Goal: Transaction & Acquisition: Purchase product/service

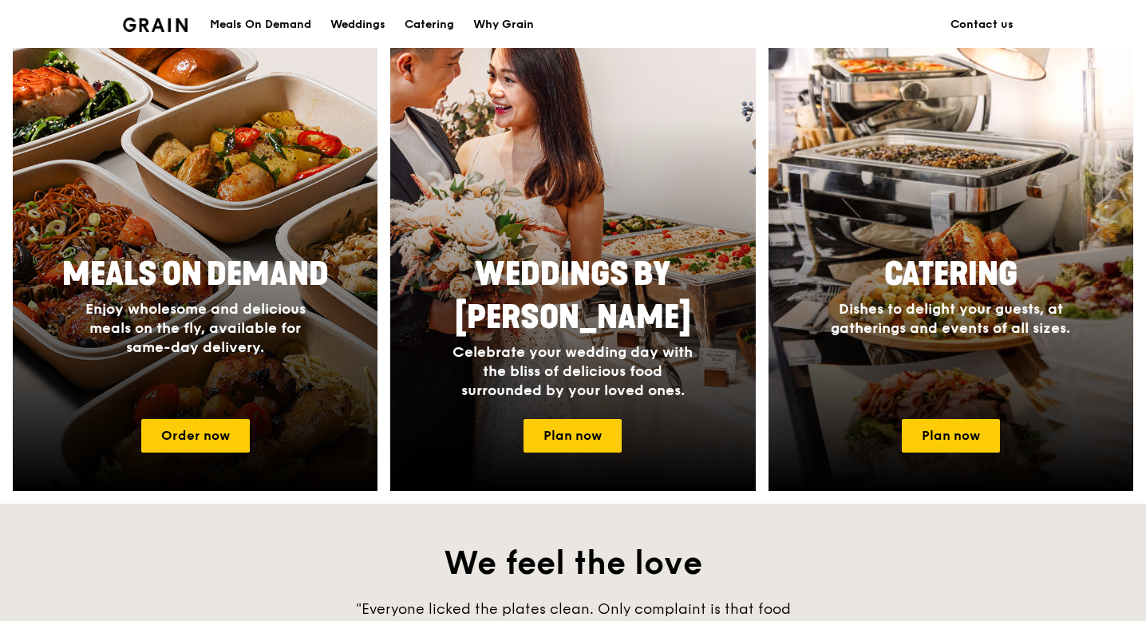
scroll to position [679, 0]
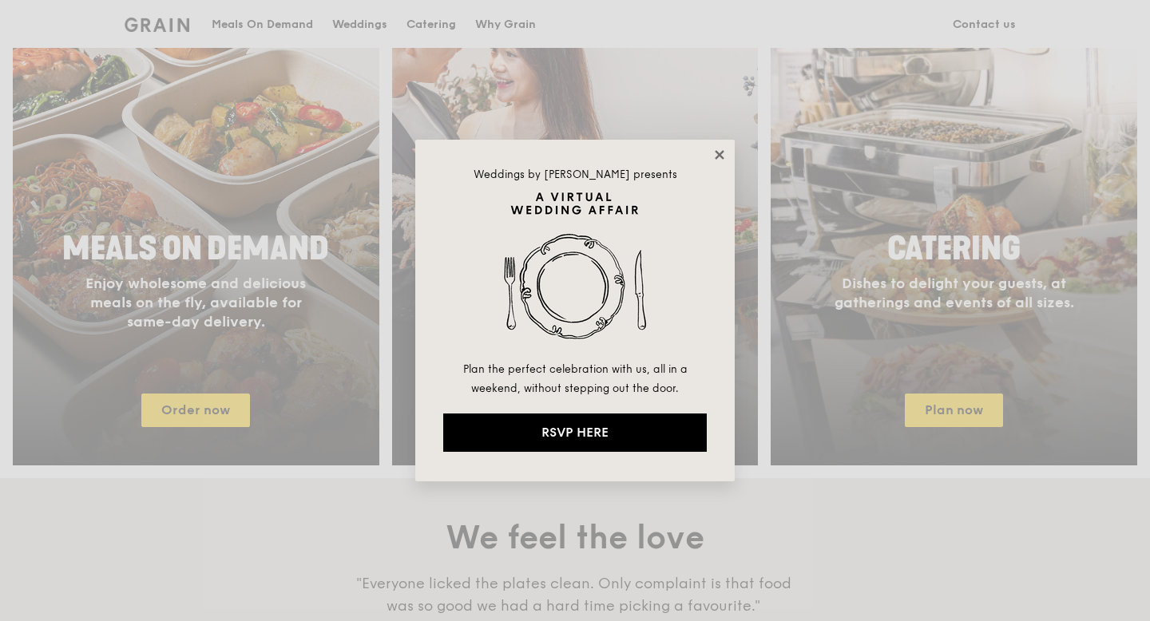
click at [722, 151] on icon at bounding box center [718, 154] width 9 height 9
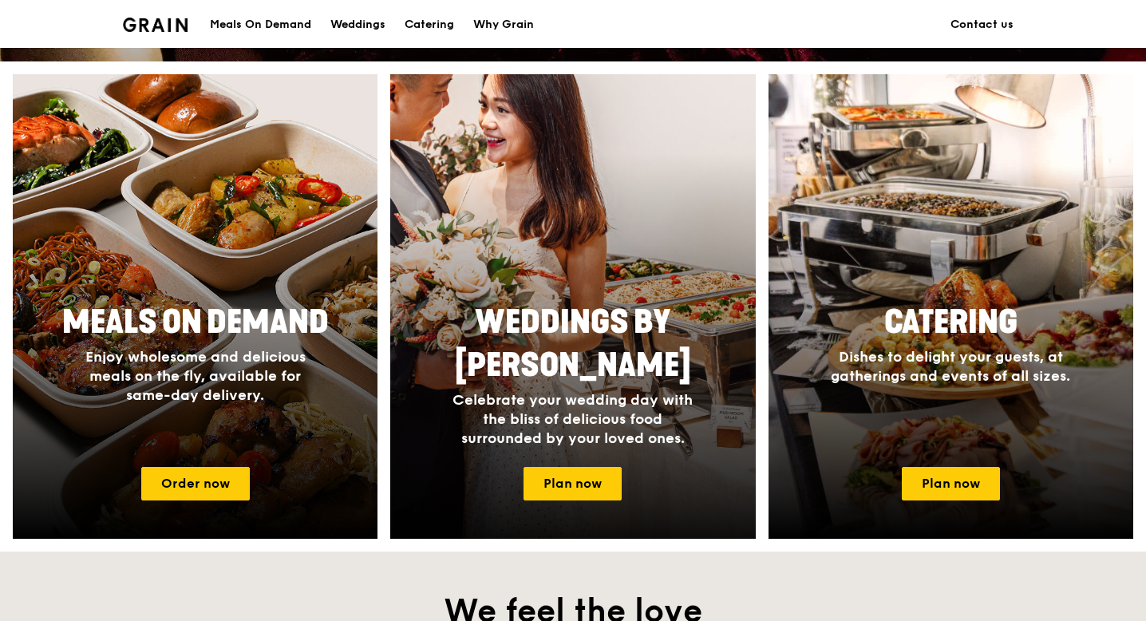
scroll to position [601, 0]
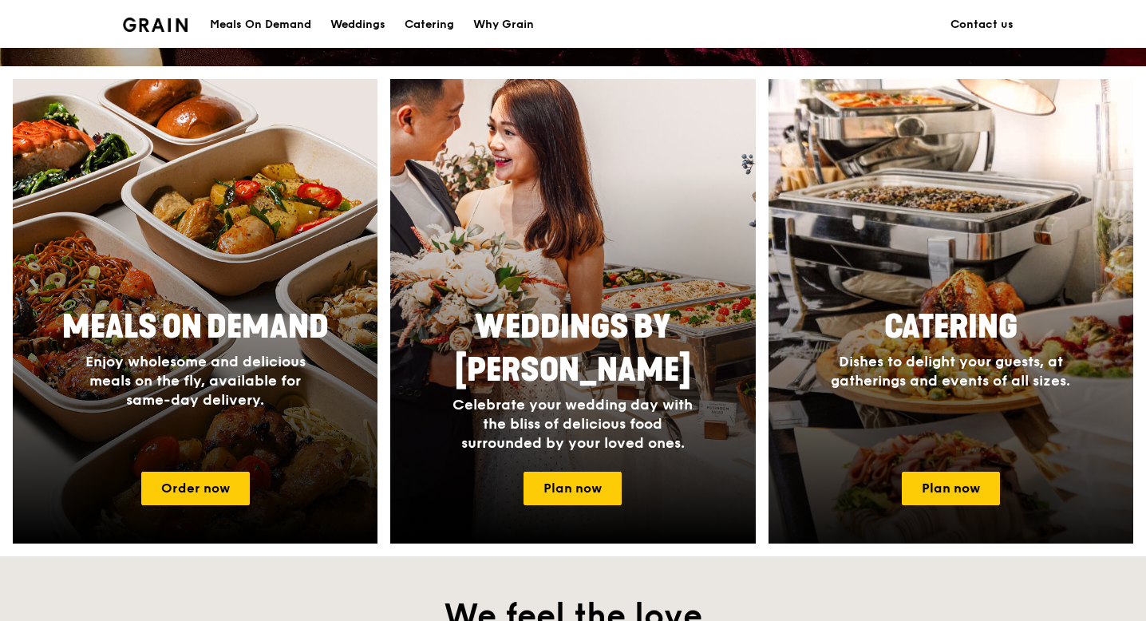
click at [1053, 236] on div at bounding box center [951, 311] width 402 height 511
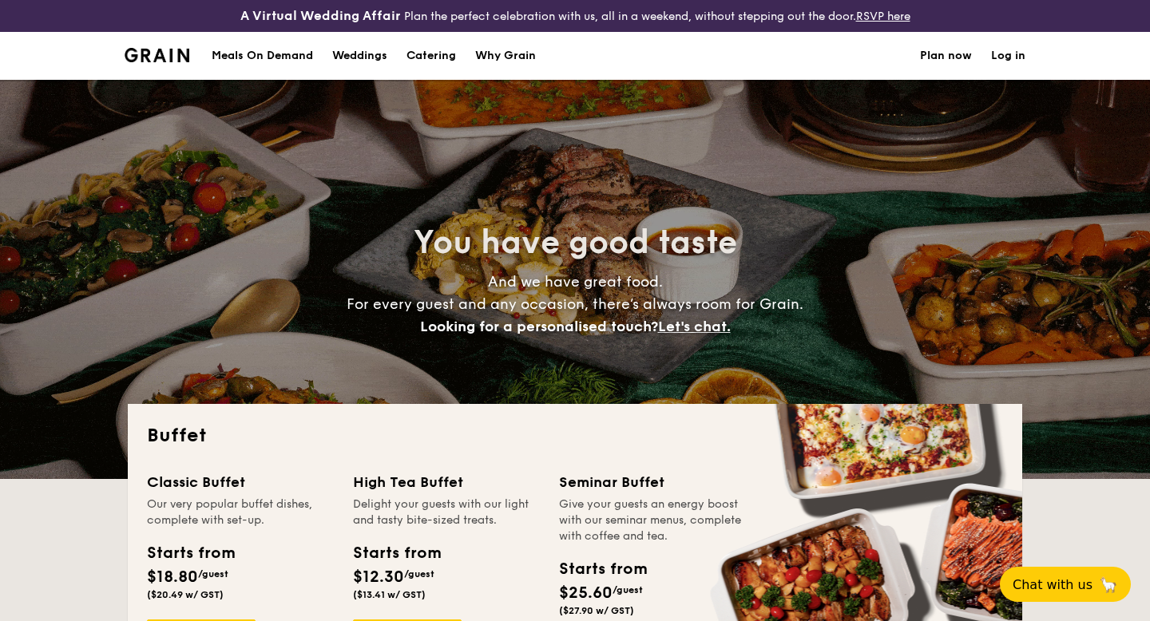
select select
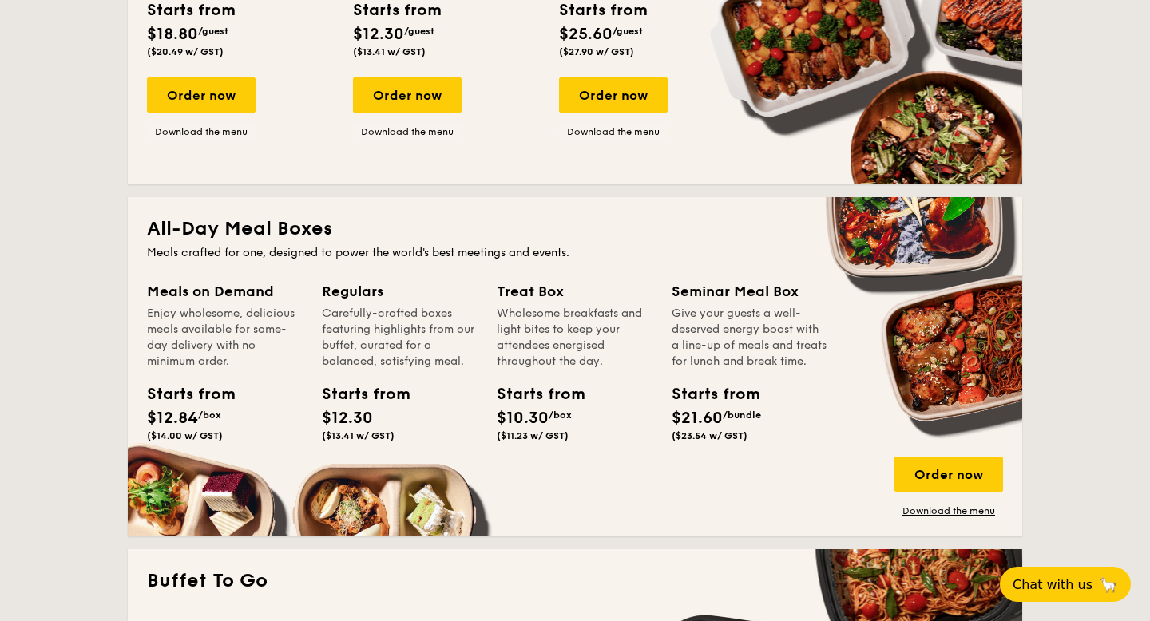
scroll to position [281, 0]
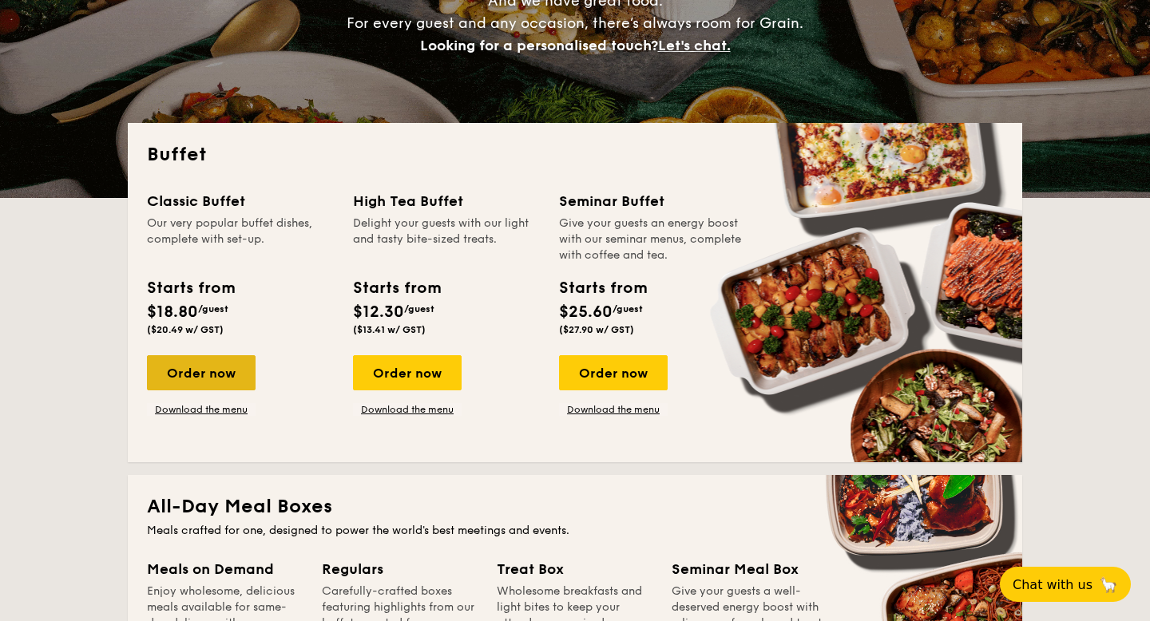
click at [212, 366] on div "Order now" at bounding box center [201, 372] width 109 height 35
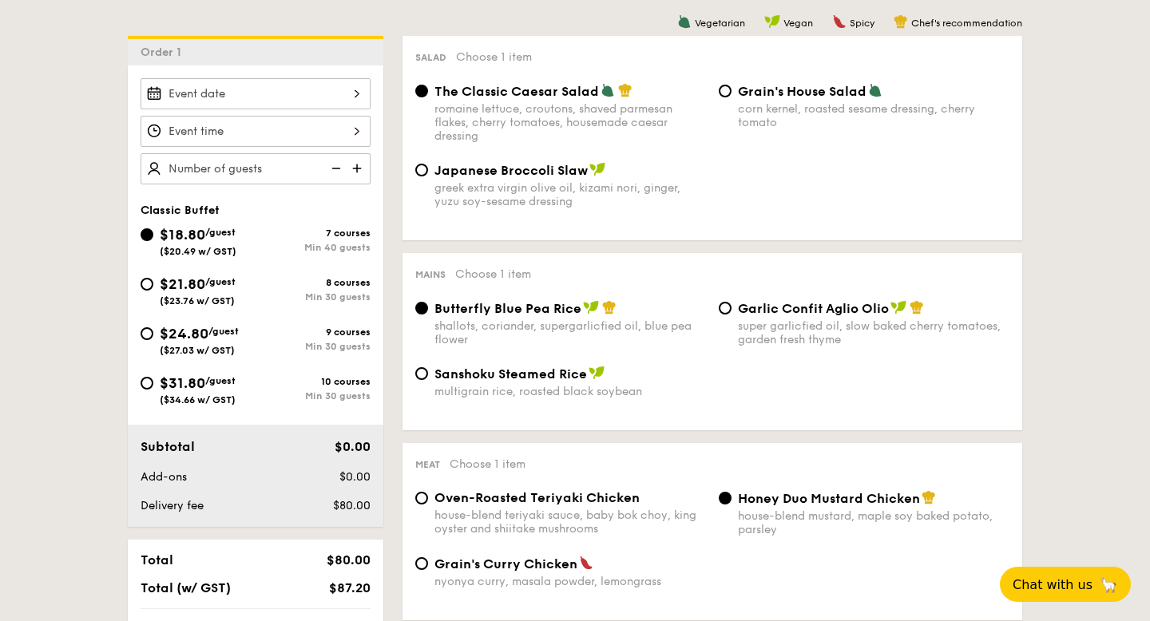
scroll to position [377, 0]
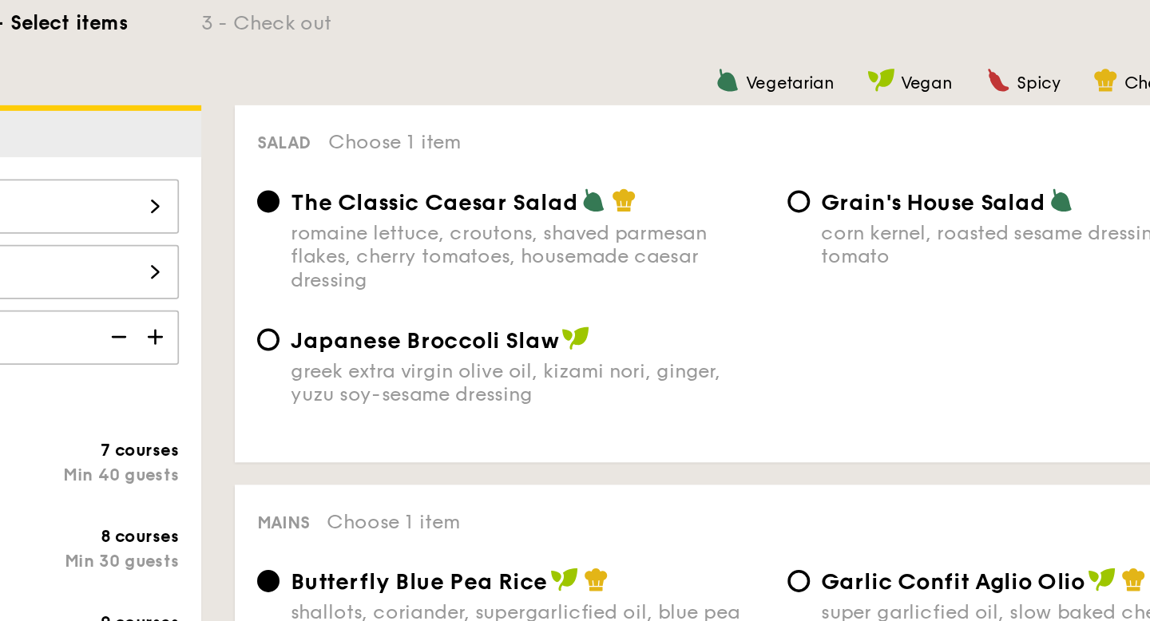
click at [443, 161] on span "The Classic Caesar Salad" at bounding box center [516, 160] width 164 height 15
click at [428, 161] on input "The Classic Caesar Salad romaine lettuce, croutons, shaved parmesan flakes, che…" at bounding box center [421, 160] width 13 height 13
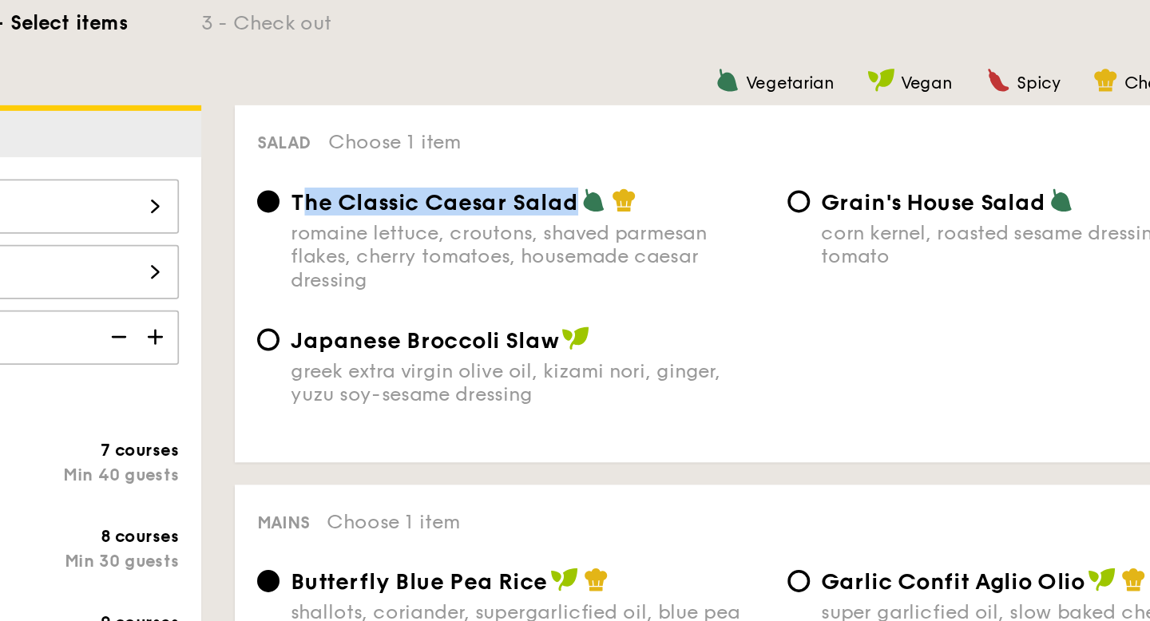
drag, startPoint x: 438, startPoint y: 161, endPoint x: 596, endPoint y: 163, distance: 157.3
click at [596, 163] on span "The Classic Caesar Salad" at bounding box center [516, 160] width 164 height 15
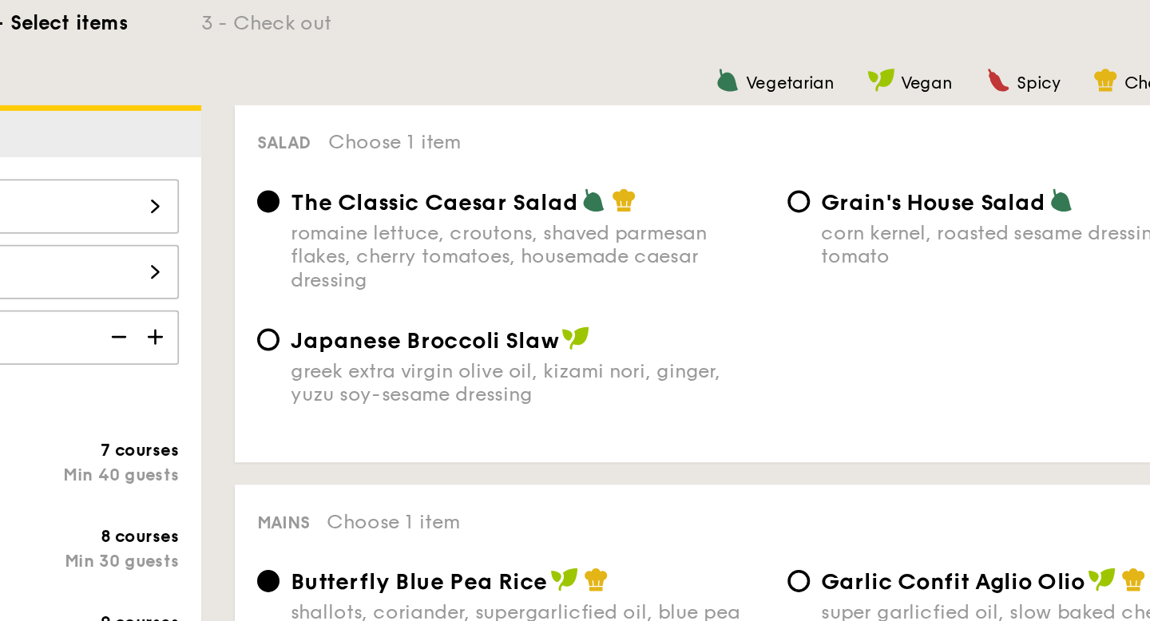
click at [509, 217] on div "The Classic Caesar Salad romaine lettuce, croutons, shaved parmesan flakes, che…" at bounding box center [712, 191] width 607 height 79
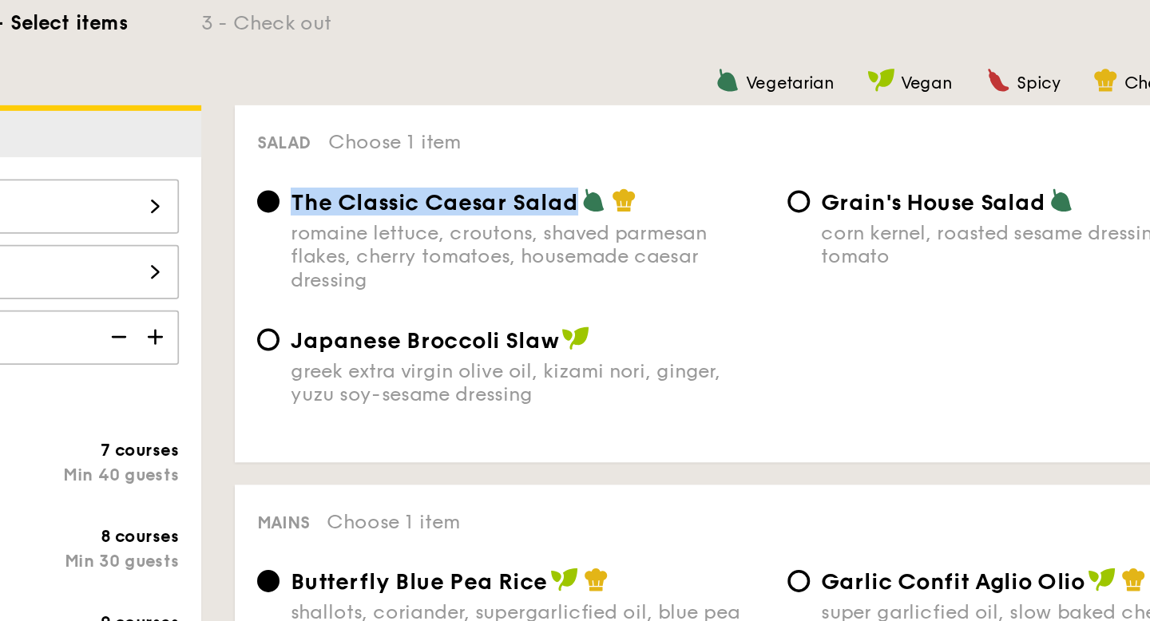
drag, startPoint x: 435, startPoint y: 163, endPoint x: 596, endPoint y: 156, distance: 161.4
click at [596, 156] on span "The Classic Caesar Salad" at bounding box center [516, 160] width 164 height 15
copy span "The Classic Caesar Salad"
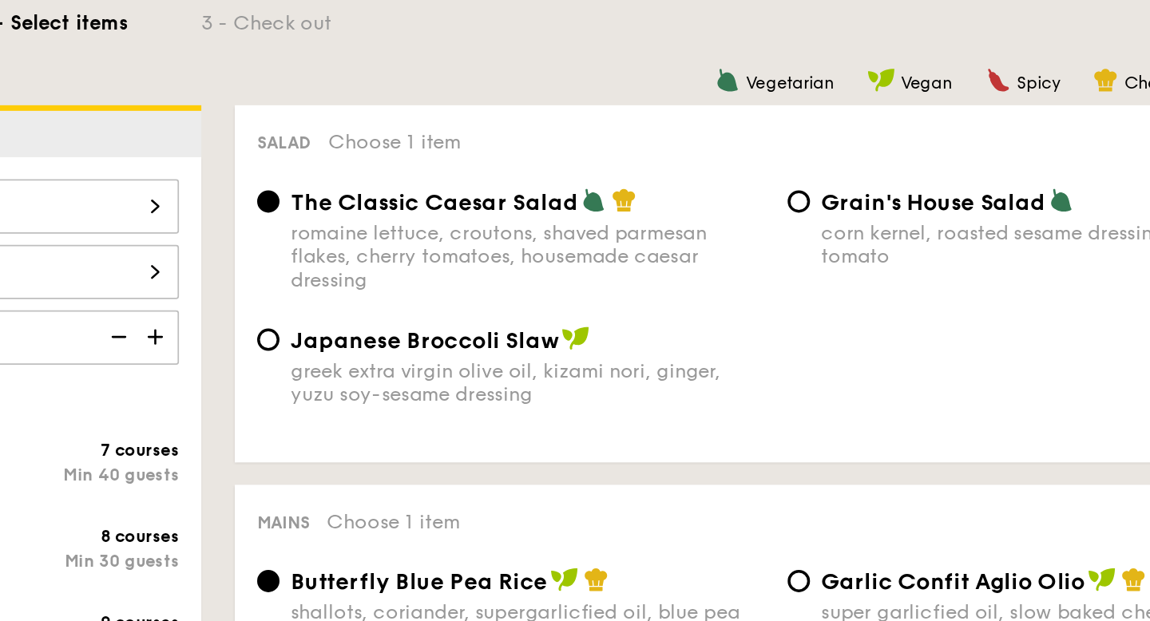
click at [641, 200] on div "romaine lettuce, croutons, shaved parmesan flakes, cherry tomatoes, housemade c…" at bounding box center [569, 192] width 271 height 41
click at [428, 167] on input "The Classic Caesar Salad romaine lettuce, croutons, shaved parmesan flakes, che…" at bounding box center [421, 160] width 13 height 13
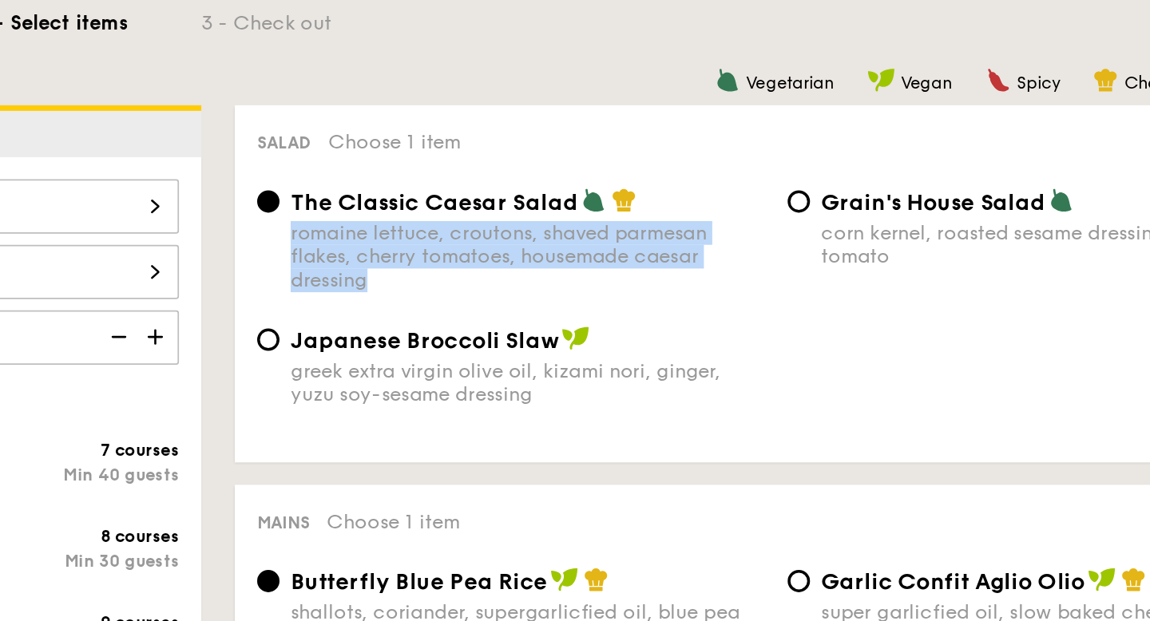
drag, startPoint x: 491, startPoint y: 206, endPoint x: 434, endPoint y: 185, distance: 60.4
click at [434, 185] on div "romaine lettuce, croutons, shaved parmesan flakes, cherry tomatoes, housemade c…" at bounding box center [569, 192] width 271 height 41
copy div "romaine lettuce, croutons, shaved parmesan flakes, cherry tomatoes, housemade c…"
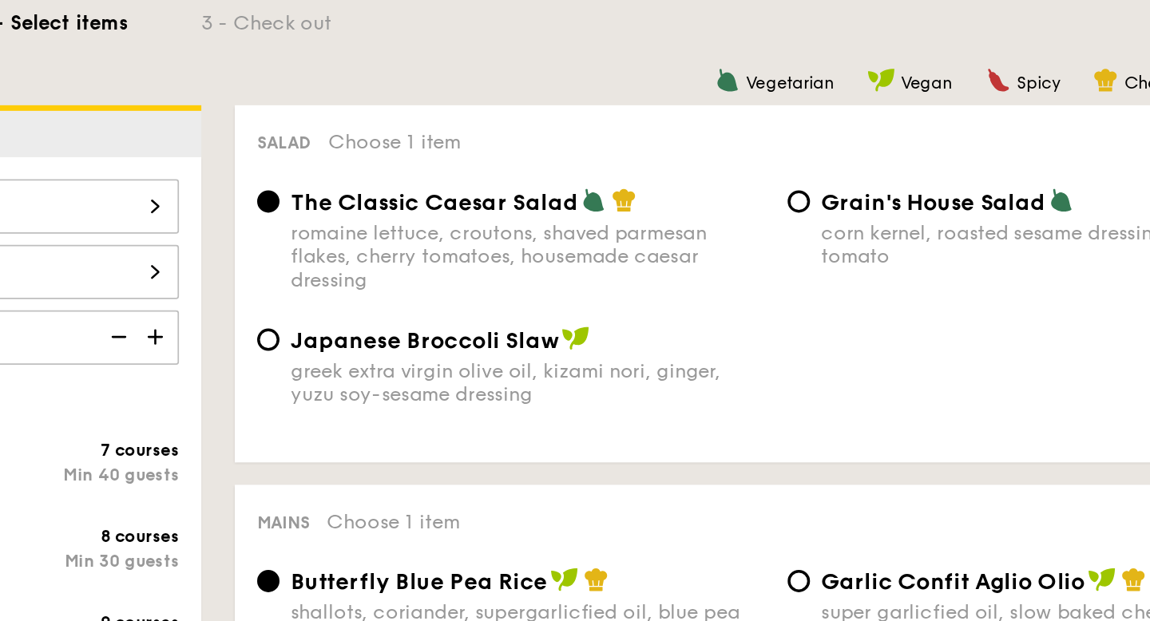
click at [727, 220] on div "The Classic Caesar Salad romaine lettuce, croutons, shaved parmesan flakes, che…" at bounding box center [712, 191] width 607 height 79
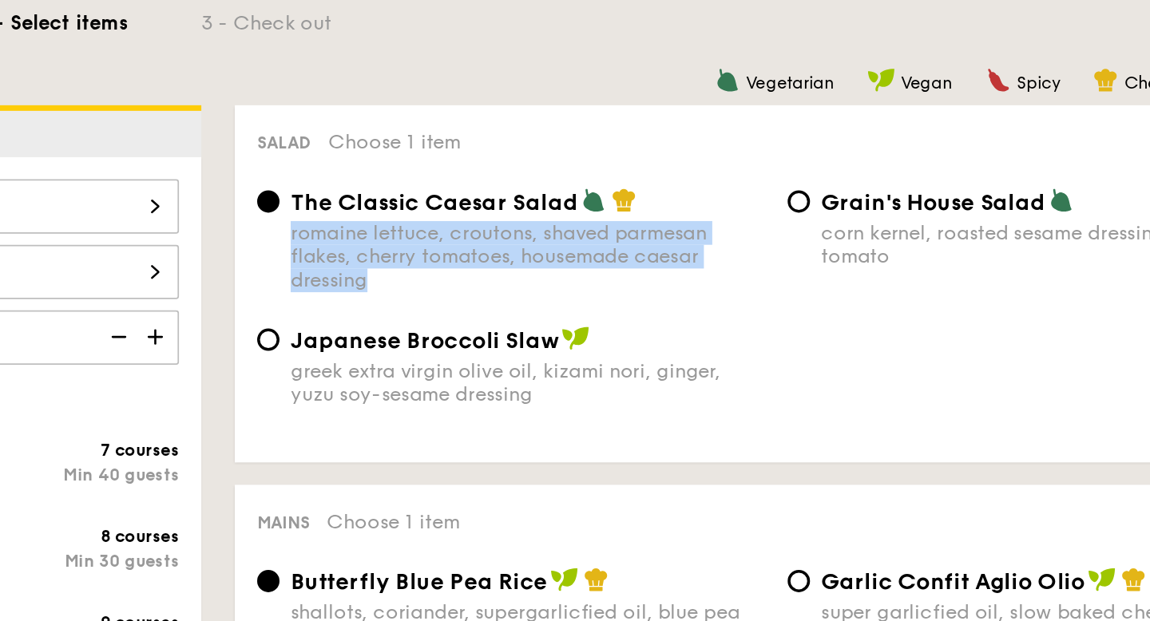
drag, startPoint x: 494, startPoint y: 212, endPoint x: 435, endPoint y: 176, distance: 68.7
click at [435, 176] on div "romaine lettuce, croutons, shaved parmesan flakes, cherry tomatoes, housemade c…" at bounding box center [569, 192] width 271 height 41
copy div "romaine lettuce, croutons, shaved parmesan flakes, cherry tomatoes, housemade c…"
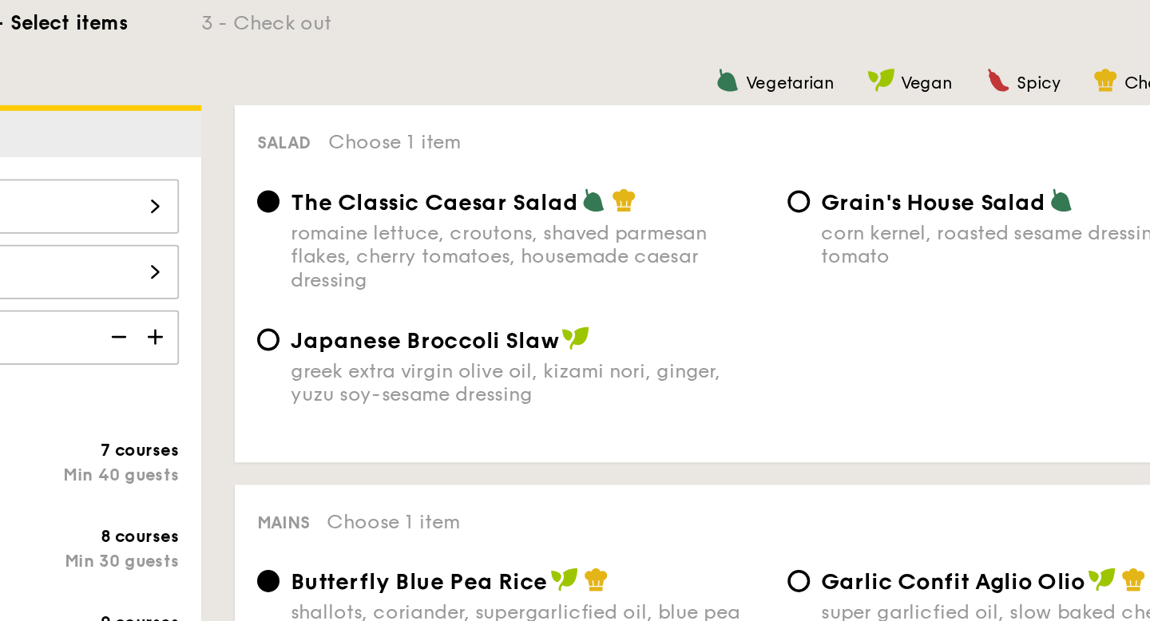
click at [766, 217] on div "The Classic Caesar Salad romaine lettuce, croutons, shaved parmesan flakes, che…" at bounding box center [712, 191] width 607 height 79
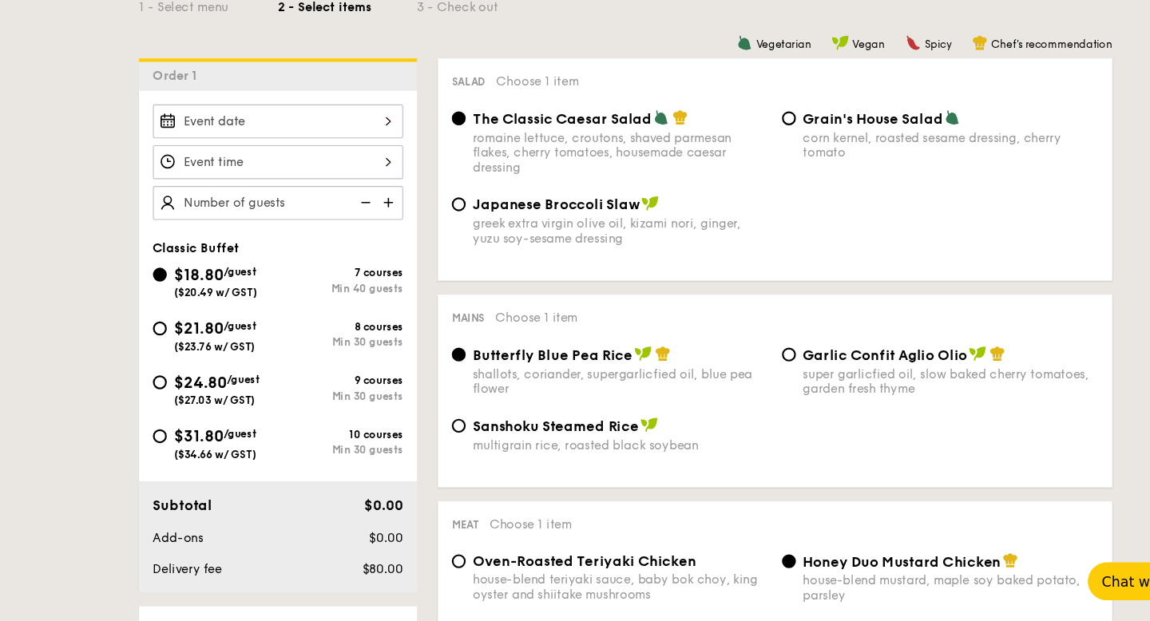
scroll to position [378, 0]
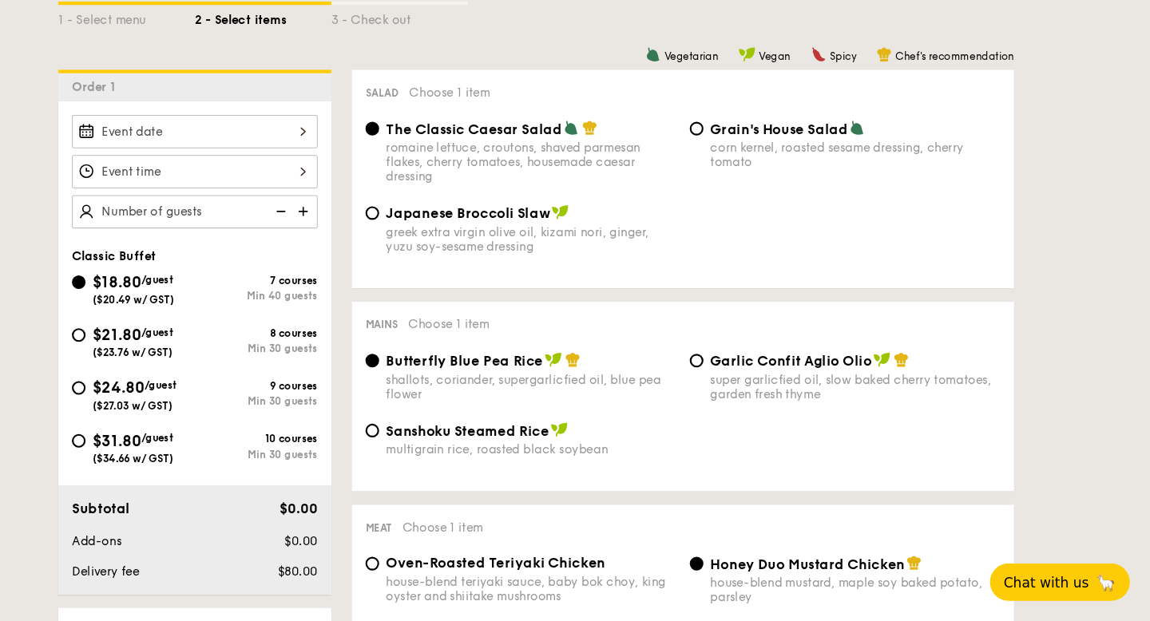
click at [361, 365] on div "Min 30 guests" at bounding box center [312, 365] width 115 height 11
click at [153, 359] on input "$21.80 /guest ($23.76 w/ GST) 8 courses Min 30 guests" at bounding box center [147, 352] width 13 height 13
radio input "true"
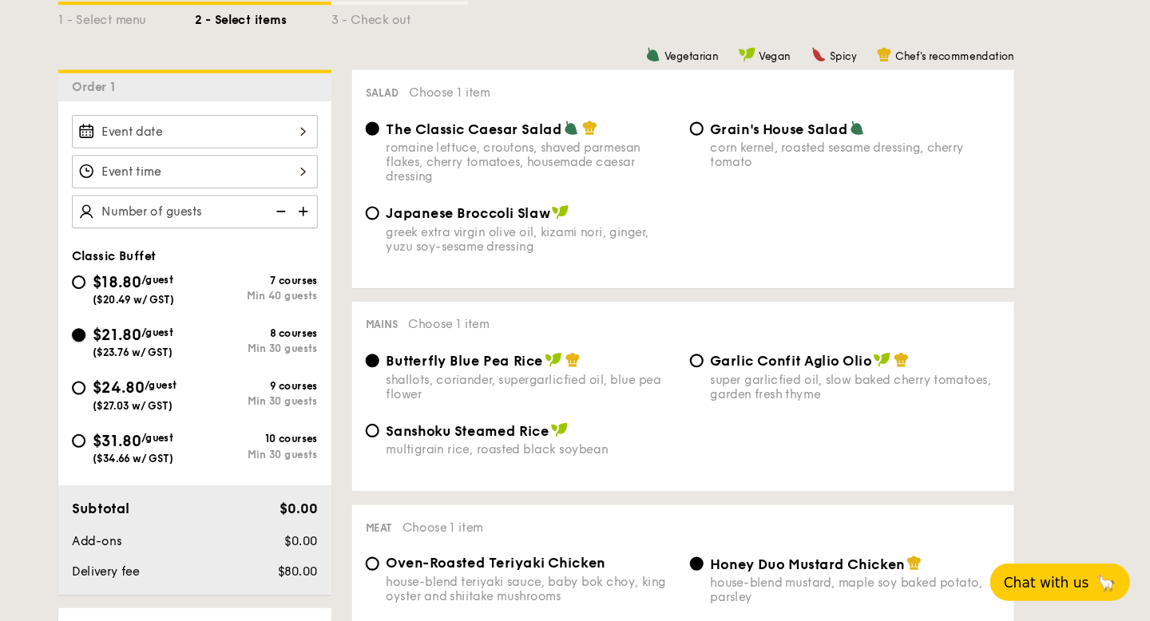
radio input "true"
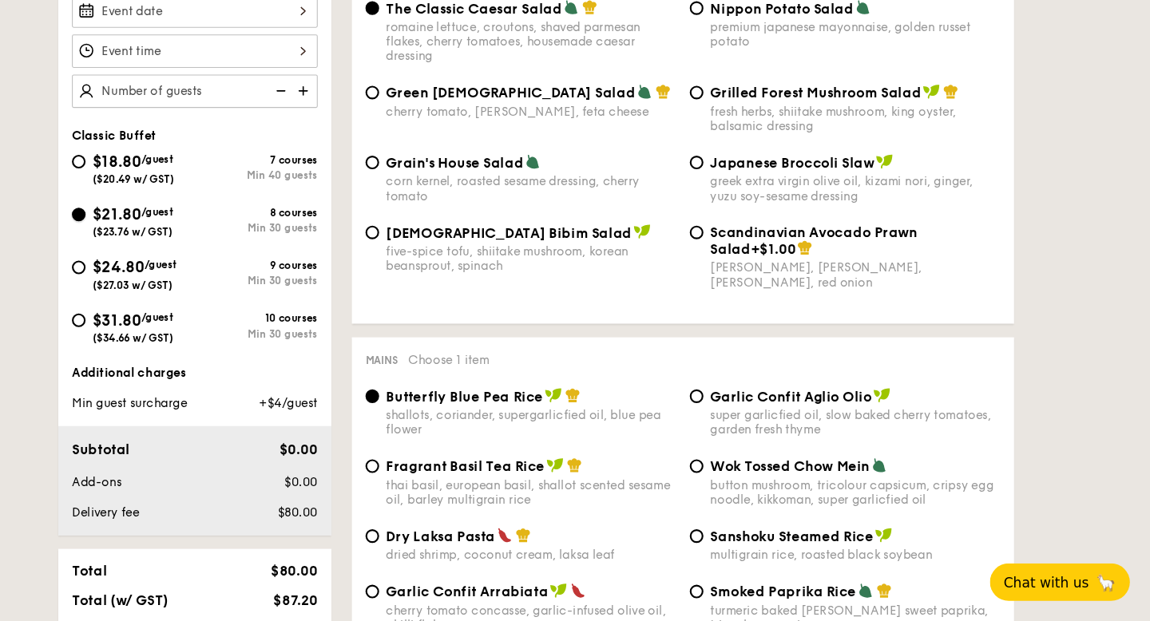
scroll to position [656, 0]
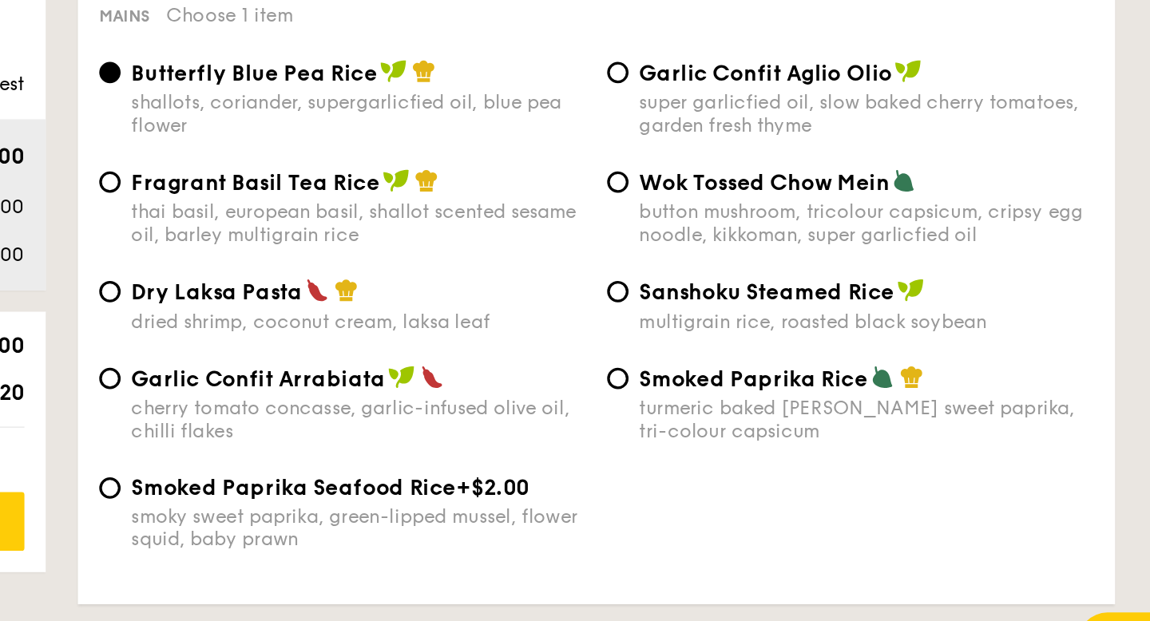
click at [606, 461] on div "cherry tomato concasse, garlic-infused olive oil, chilli flakes" at bounding box center [569, 451] width 271 height 27
click at [428, 433] on input "Garlic Confit Arrabiata cherry tomato concasse, garlic-infused olive oil, chill…" at bounding box center [421, 427] width 13 height 13
radio input "true"
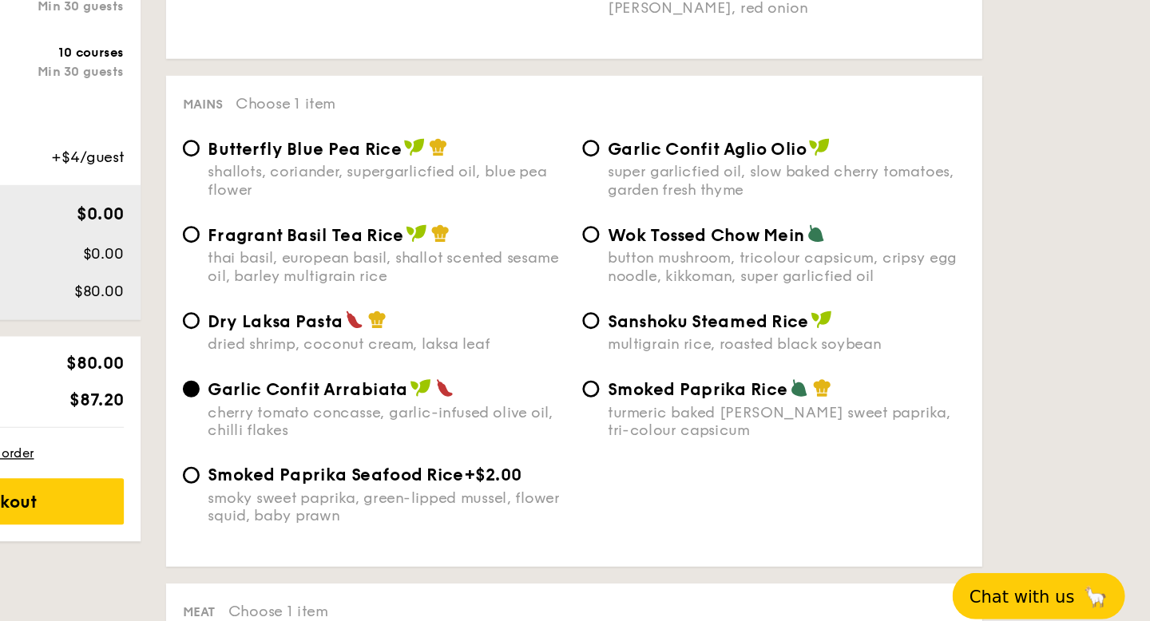
drag, startPoint x: 582, startPoint y: 433, endPoint x: 436, endPoint y: 426, distance: 146.2
click at [436, 426] on span "Garlic Confit Arrabiata" at bounding box center [510, 427] width 152 height 15
copy span "Garlic Confit Arrabiata"
click at [801, 497] on div "Smoked Paprika Seafood Rice +$2.00 smoky sweet paprika, green-lipped mussel, fl…" at bounding box center [712, 517] width 607 height 65
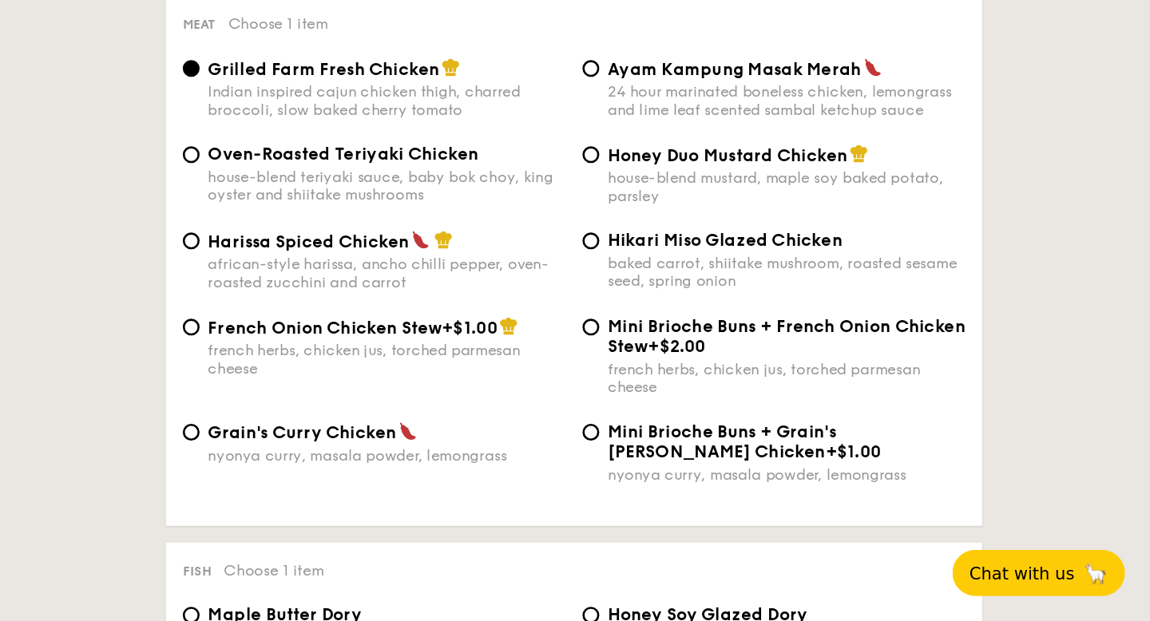
scroll to position [1111, 0]
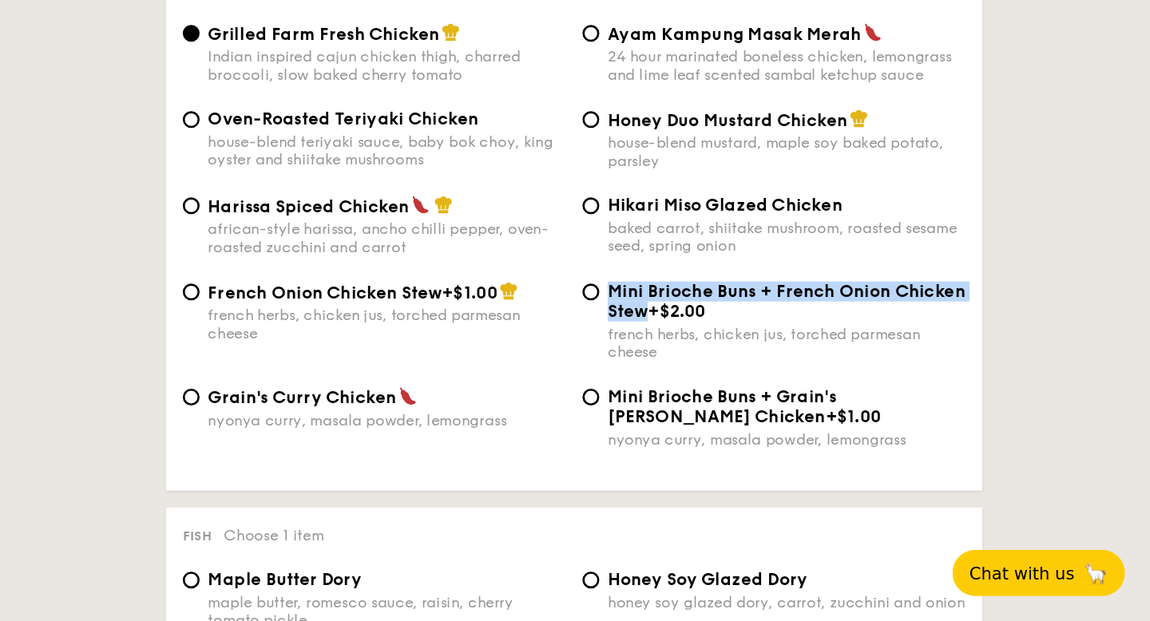
drag, startPoint x: 741, startPoint y: 377, endPoint x: 770, endPoint y: 398, distance: 35.5
click at [770, 394] on div "Mini Brioche Buns + French Onion Chicken Stew +$2.00" at bounding box center [873, 378] width 271 height 30
copy span "Mini Brioche Buns + French Onion Chicken Stew"
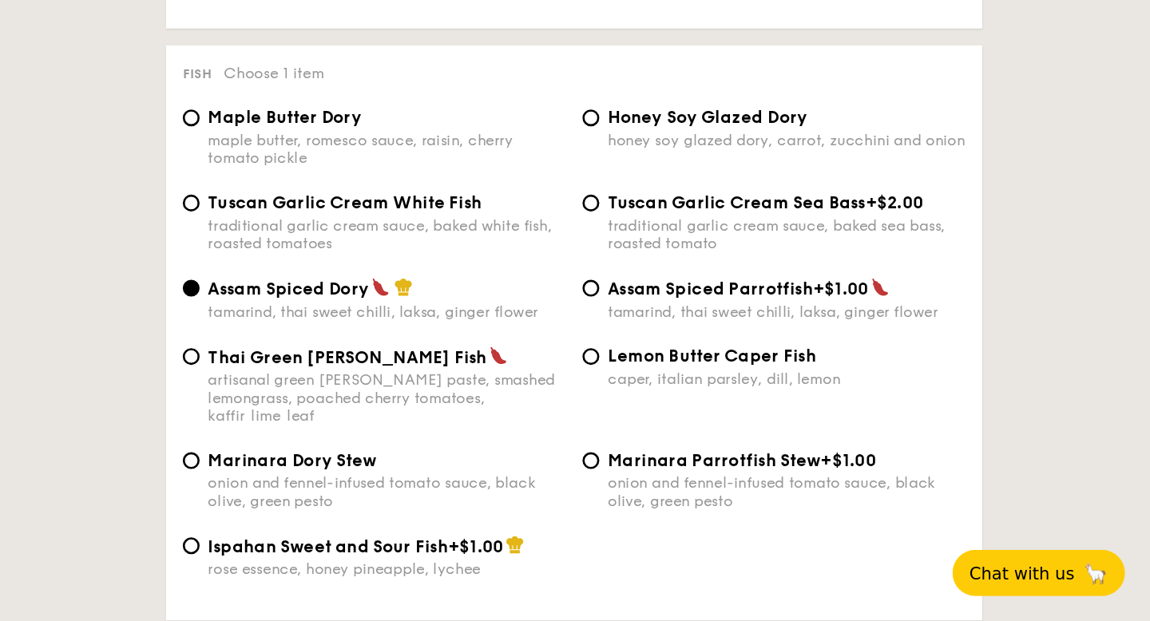
scroll to position [1463, 0]
drag, startPoint x: 440, startPoint y: 314, endPoint x: 631, endPoint y: 319, distance: 191.7
click at [631, 310] on span "Tuscan Garlic Cream White Fish" at bounding box center [538, 302] width 208 height 15
click at [659, 310] on div "Tuscan Garlic Cream White Fish" at bounding box center [569, 302] width 271 height 15
click at [428, 309] on input "Tuscan Garlic Cream White Fish traditional garlic cream sauce, baked white fish…" at bounding box center [421, 302] width 13 height 13
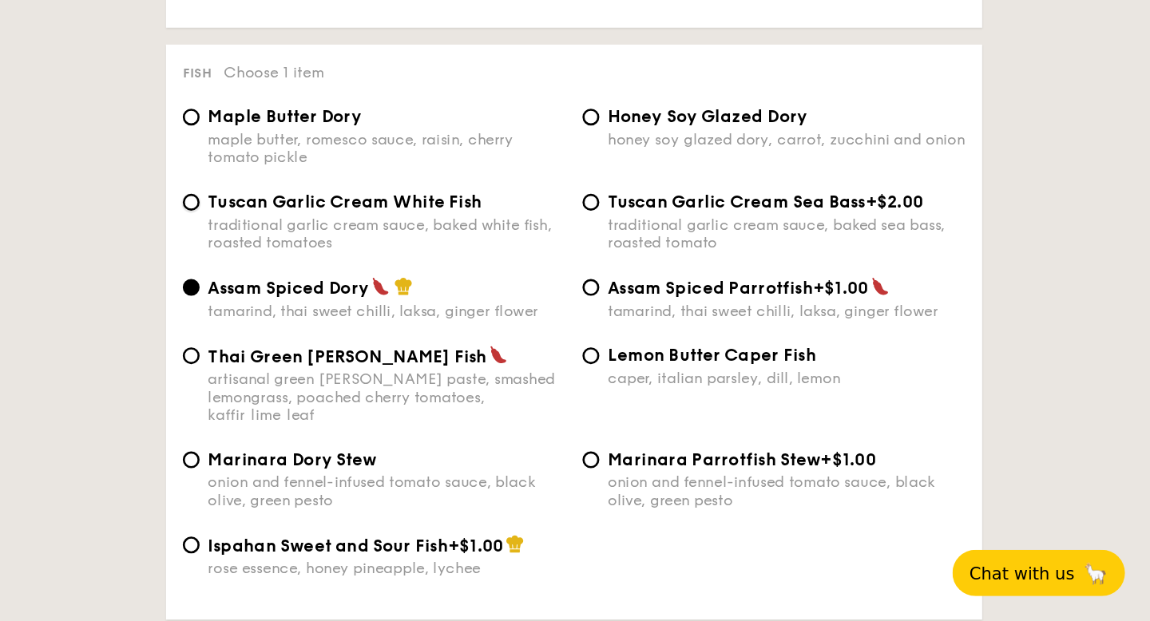
radio input "true"
drag, startPoint x: 647, startPoint y: 314, endPoint x: 435, endPoint y: 315, distance: 212.4
click at [435, 310] on div "Tuscan Garlic Cream White Fish" at bounding box center [569, 302] width 271 height 15
copy span "Tuscan Garlic Cream White Fish"
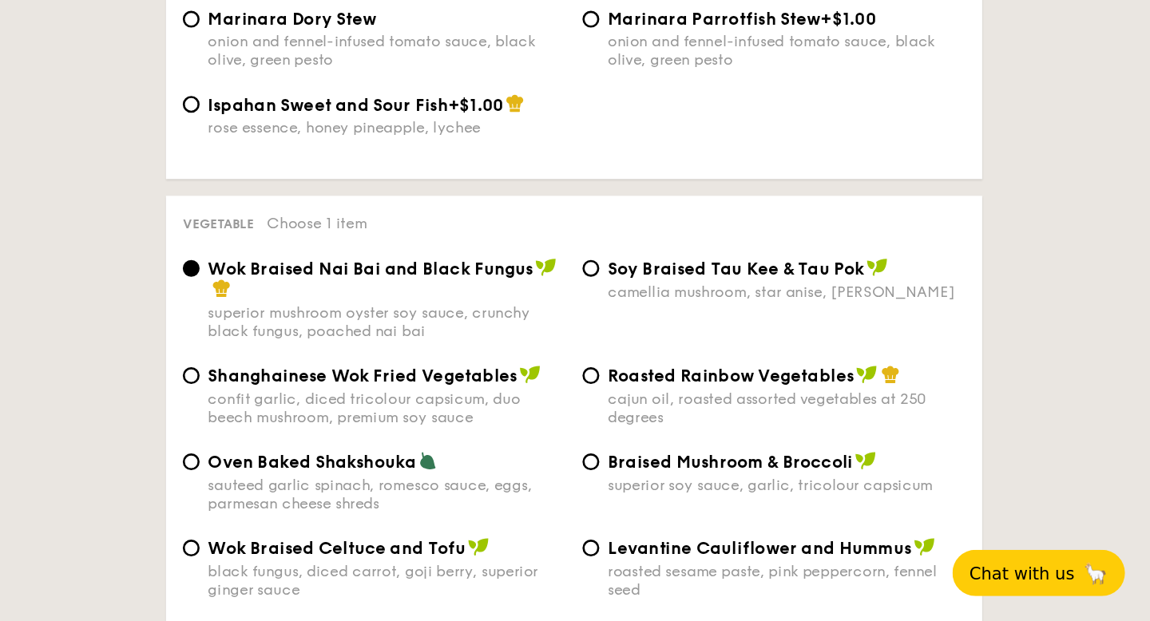
scroll to position [1923, 0]
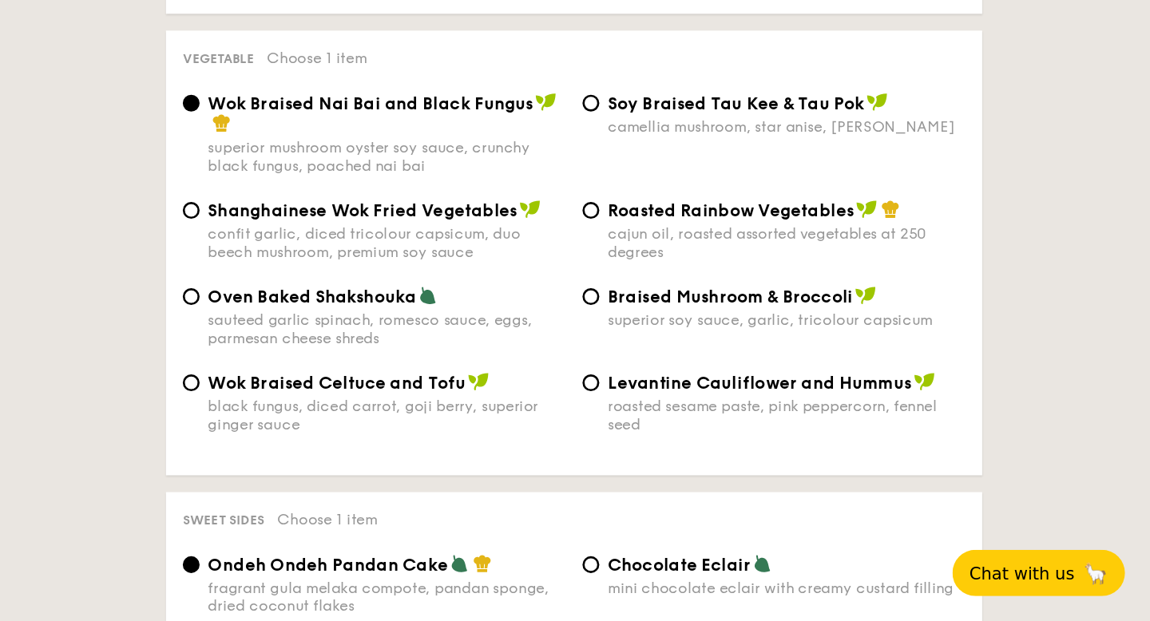
click at [557, 398] on div "sauteed garlic spinach, romesco sauce, eggs, parmesan cheese shreds" at bounding box center [569, 399] width 271 height 27
click at [428, 381] on input "Oven Baked Shakshouka sauteed garlic spinach, romesco sauce, eggs, parmesan che…" at bounding box center [421, 374] width 13 height 13
radio input "true"
drag, startPoint x: 436, startPoint y: 373, endPoint x: 588, endPoint y: 378, distance: 152.6
click at [588, 378] on span "Oven Baked Shakshouka" at bounding box center [513, 374] width 158 height 15
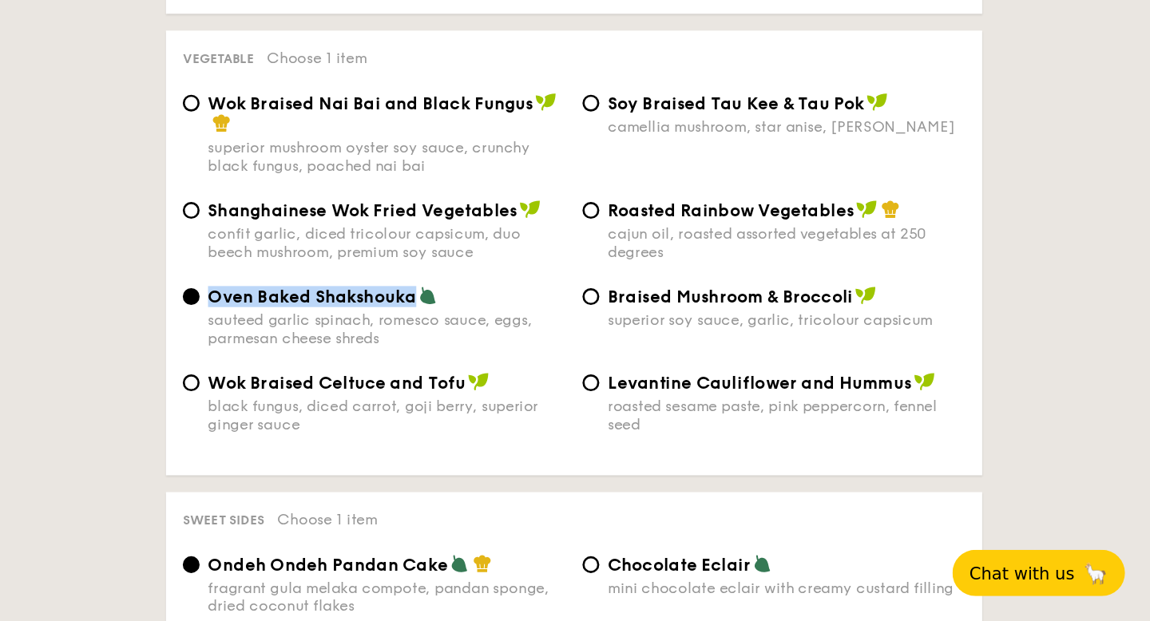
copy span "Oven Baked Shakshouka"
click at [1118, 326] on div "1 - Select menu 2 - Select items 3 - Check out Order 1 Classic Buffet $18.80 /g…" at bounding box center [575, 242] width 1150 height 3571
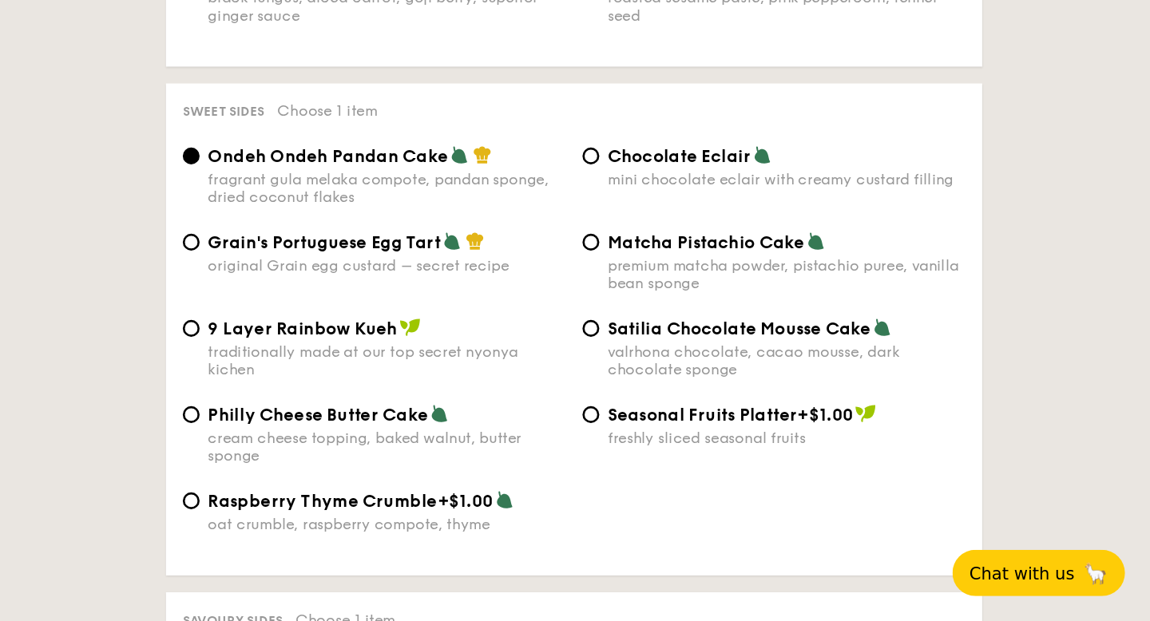
scroll to position [2235, 0]
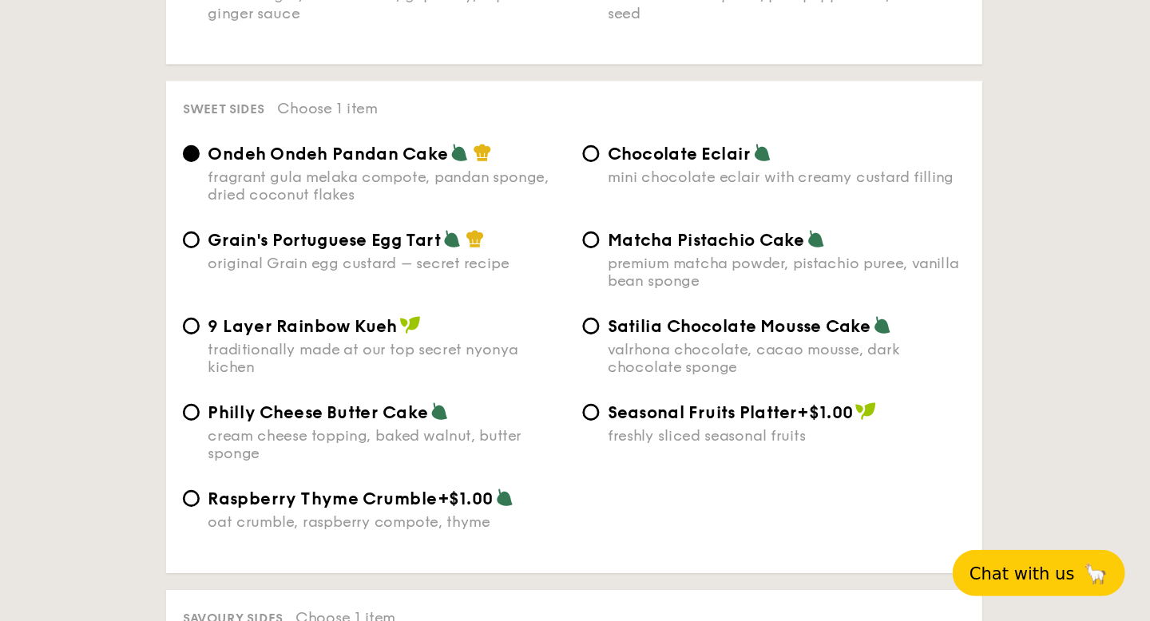
drag, startPoint x: 741, startPoint y: 404, endPoint x: 868, endPoint y: 397, distance: 127.1
click at [880, 397] on span "Satilia Chocolate Mousse Cake" at bounding box center [838, 397] width 200 height 15
click at [731, 397] on input "Satilia Chocolate Mousse Cake valrhona chocolate, cacao mousse, dark chocolate …" at bounding box center [724, 396] width 13 height 13
radio input "true"
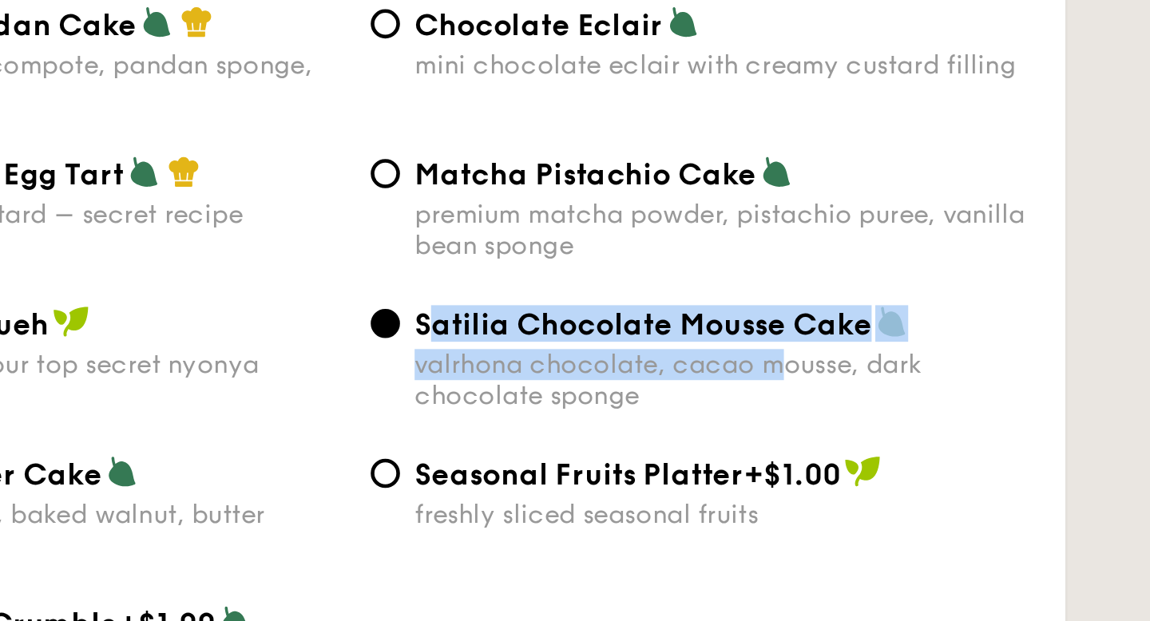
drag, startPoint x: 742, startPoint y: 404, endPoint x: 898, endPoint y: 418, distance: 157.1
click at [898, 418] on div "Satilia Chocolate Mousse Cake valrhona chocolate, cacao mousse, dark chocolate …" at bounding box center [873, 412] width 271 height 46
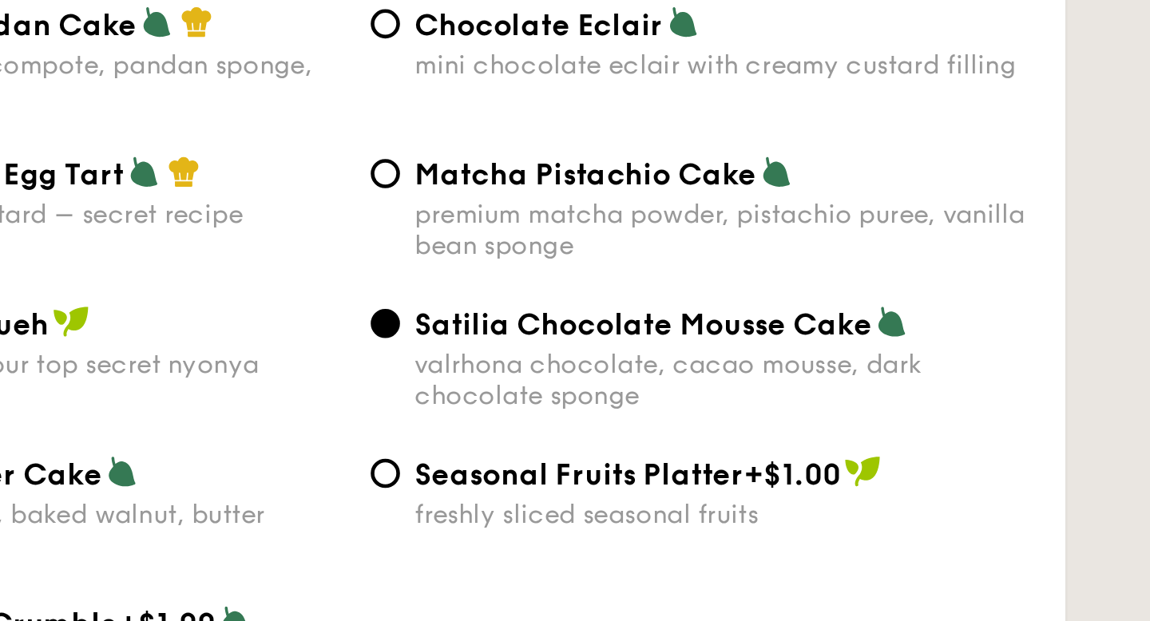
click at [896, 441] on div "9 Layer Rainbow Kueh traditionally made at our top secret nyonya kichen Satilia…" at bounding box center [712, 421] width 607 height 65
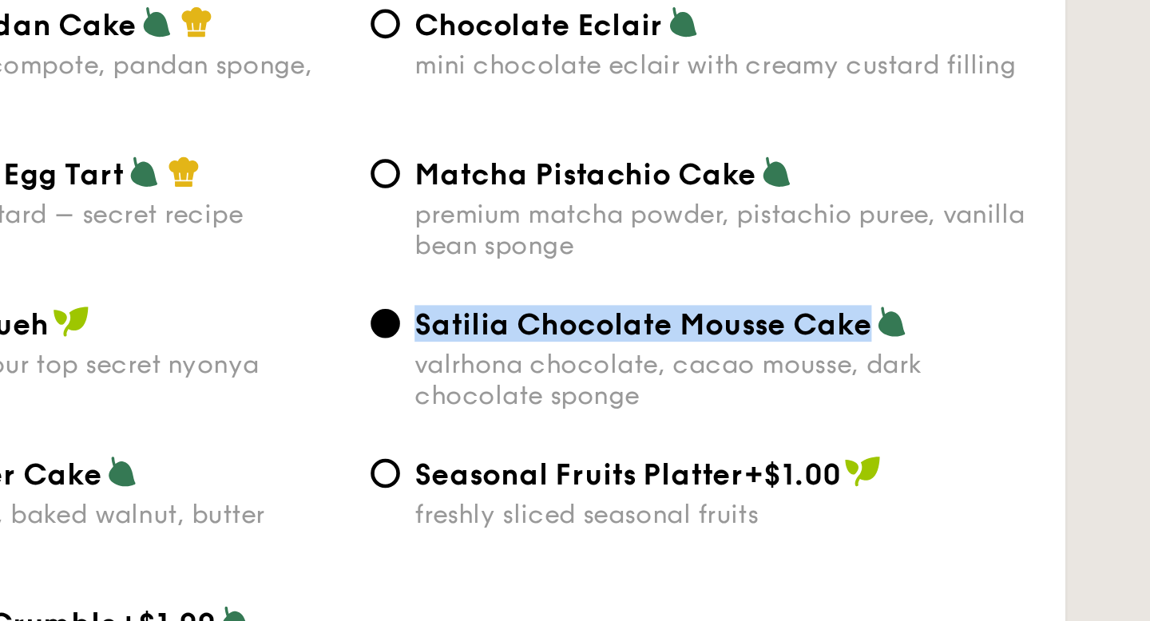
drag, startPoint x: 738, startPoint y: 401, endPoint x: 934, endPoint y: 396, distance: 196.4
click at [934, 396] on span "Satilia Chocolate Mousse Cake" at bounding box center [838, 397] width 200 height 15
copy span "Satilia Chocolate Mousse Cake"
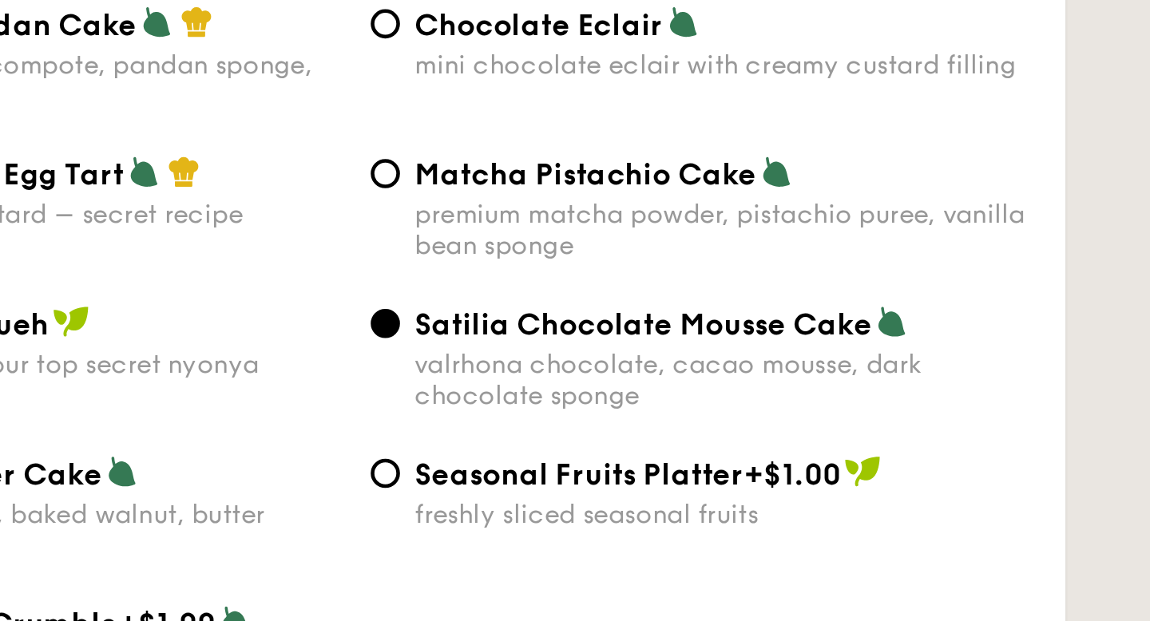
click at [920, 387] on div "Grain's Portuguese Egg Tart original Grain egg custard – secret recipe Matcha P…" at bounding box center [712, 355] width 607 height 65
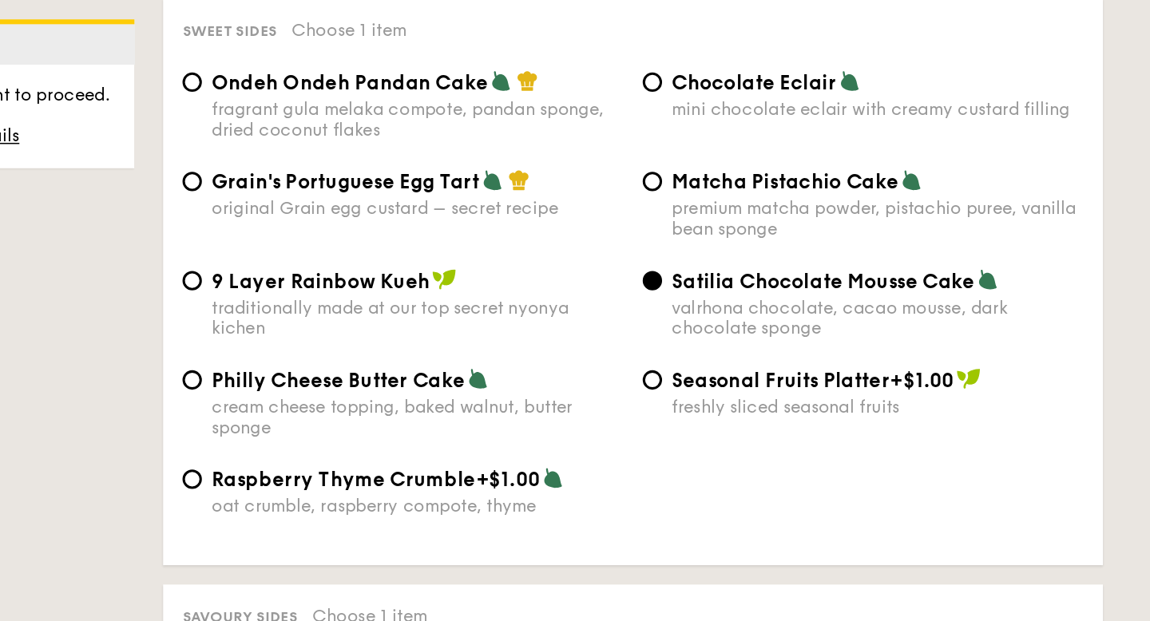
scroll to position [2440, 0]
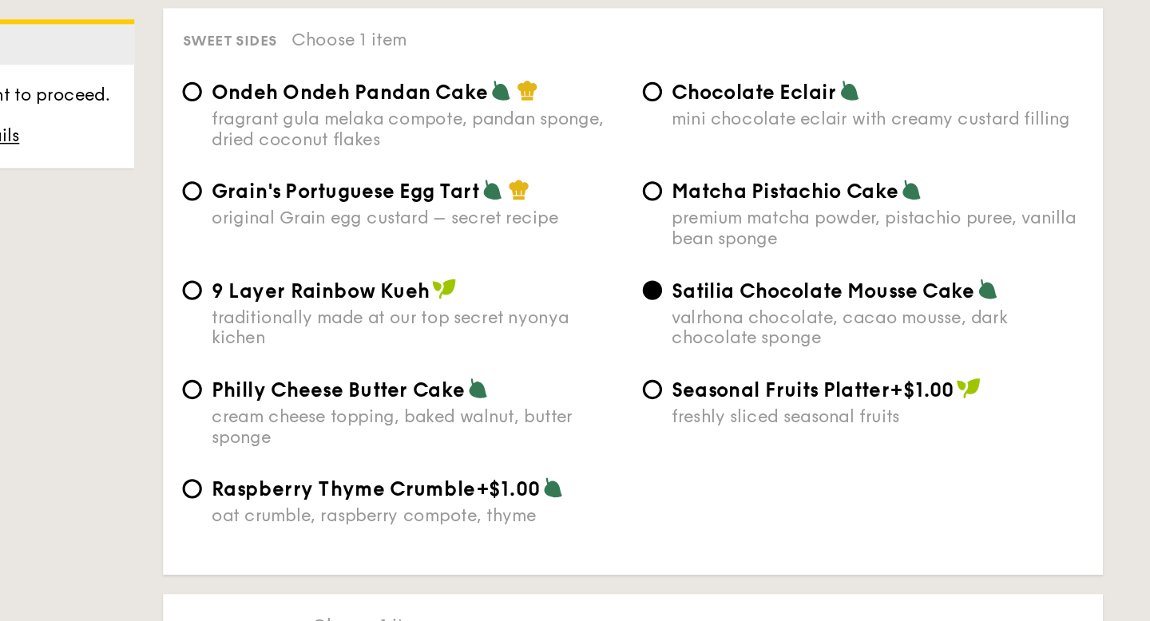
drag, startPoint x: 741, startPoint y: 200, endPoint x: 774, endPoint y: 224, distance: 41.7
click at [774, 224] on div "Satilia Chocolate Mousse Cake valrhona chocolate, cacao mousse, dark chocolate …" at bounding box center [873, 207] width 271 height 46
click at [731, 198] on input "Satilia Chocolate Mousse Cake valrhona chocolate, cacao mousse, dark chocolate …" at bounding box center [724, 191] width 13 height 13
drag, startPoint x: 742, startPoint y: 194, endPoint x: 940, endPoint y: 192, distance: 198.0
click at [940, 192] on div "Satilia Chocolate Mousse Cake" at bounding box center [873, 192] width 271 height 16
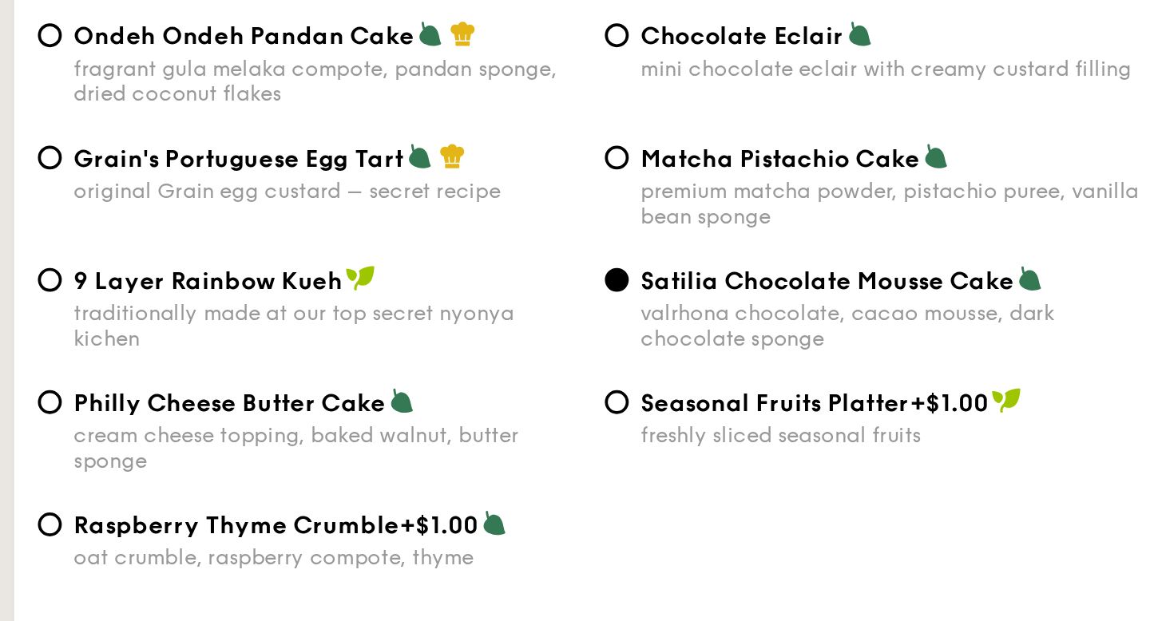
click at [770, 224] on div "valrhona chocolate, cacao mousse, dark chocolate sponge" at bounding box center [873, 216] width 271 height 27
click at [731, 198] on input "Satilia Chocolate Mousse Cake valrhona chocolate, cacao mousse, dark chocolate …" at bounding box center [724, 191] width 13 height 13
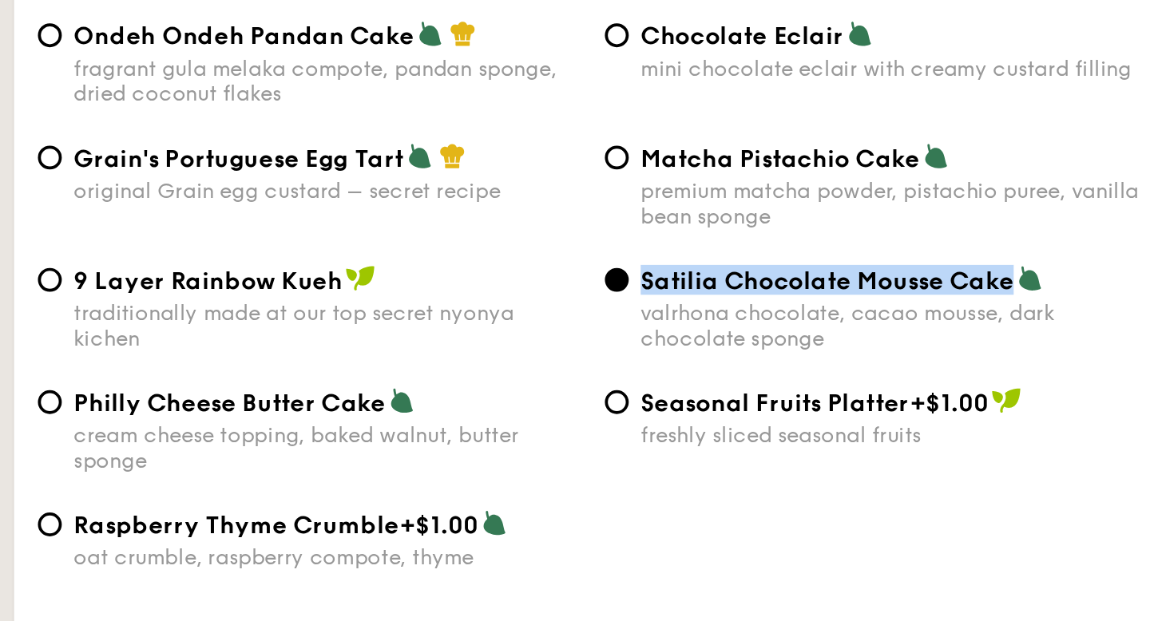
drag, startPoint x: 741, startPoint y: 198, endPoint x: 940, endPoint y: 196, distance: 198.8
click at [940, 196] on div "Satilia Chocolate Mousse Cake" at bounding box center [873, 192] width 271 height 16
copy span "Satilia Chocolate Mousse Cake"
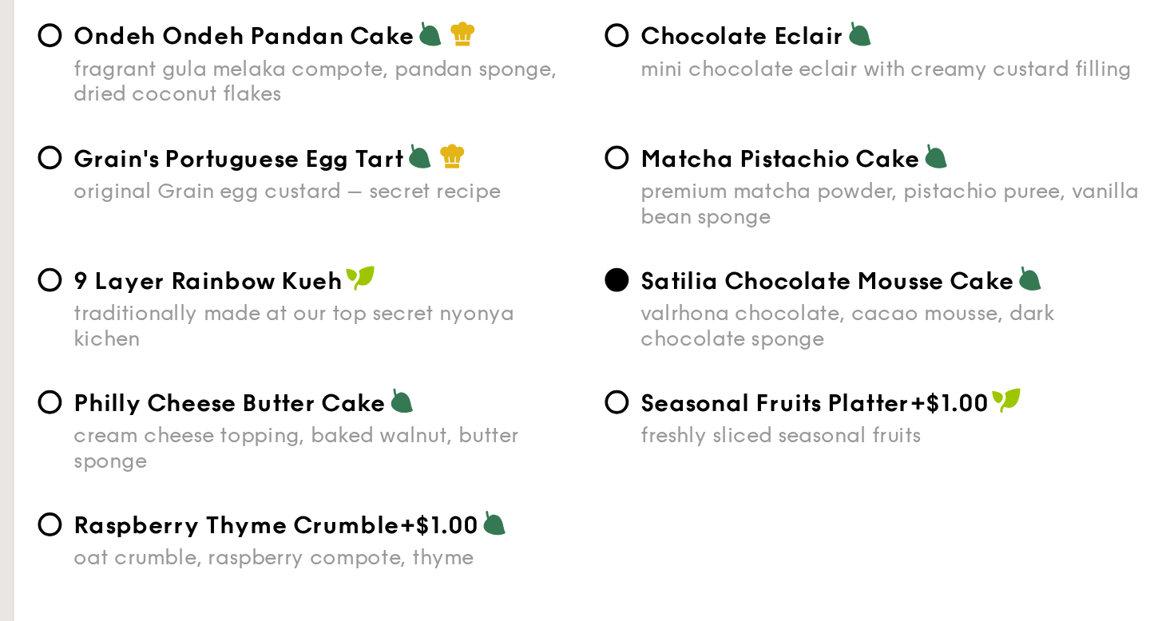
click at [885, 228] on div "valrhona chocolate, cacao mousse, dark chocolate sponge" at bounding box center [873, 216] width 271 height 27
click at [731, 198] on input "Satilia Chocolate Mousse Cake valrhona chocolate, cacao mousse, dark chocolate …" at bounding box center [724, 191] width 13 height 13
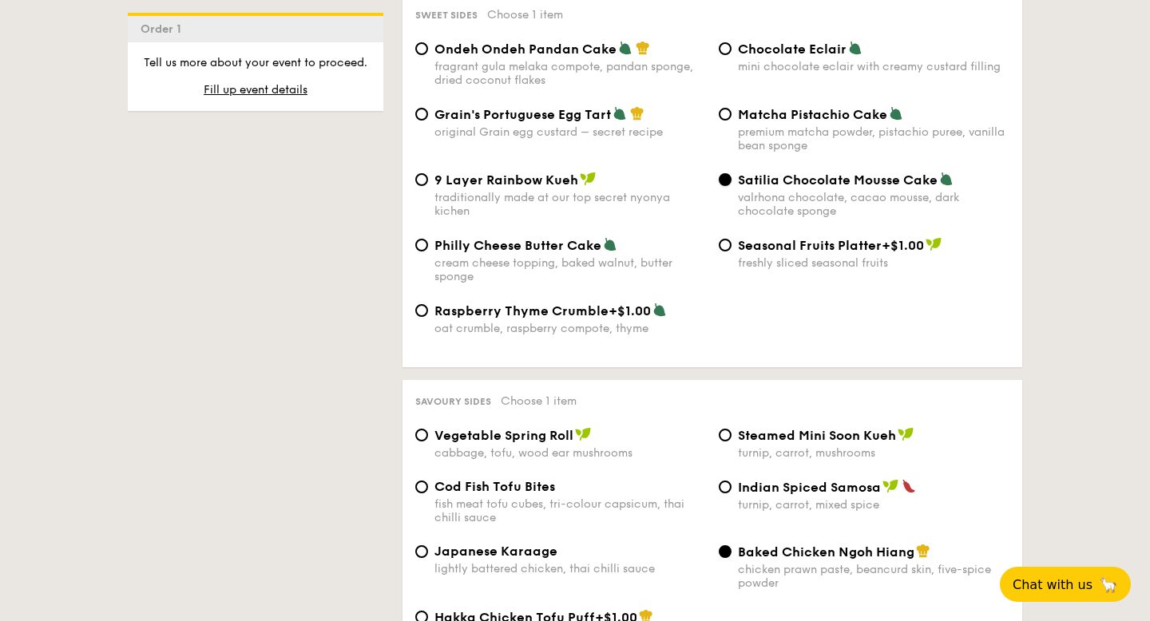
scroll to position [2693, 0]
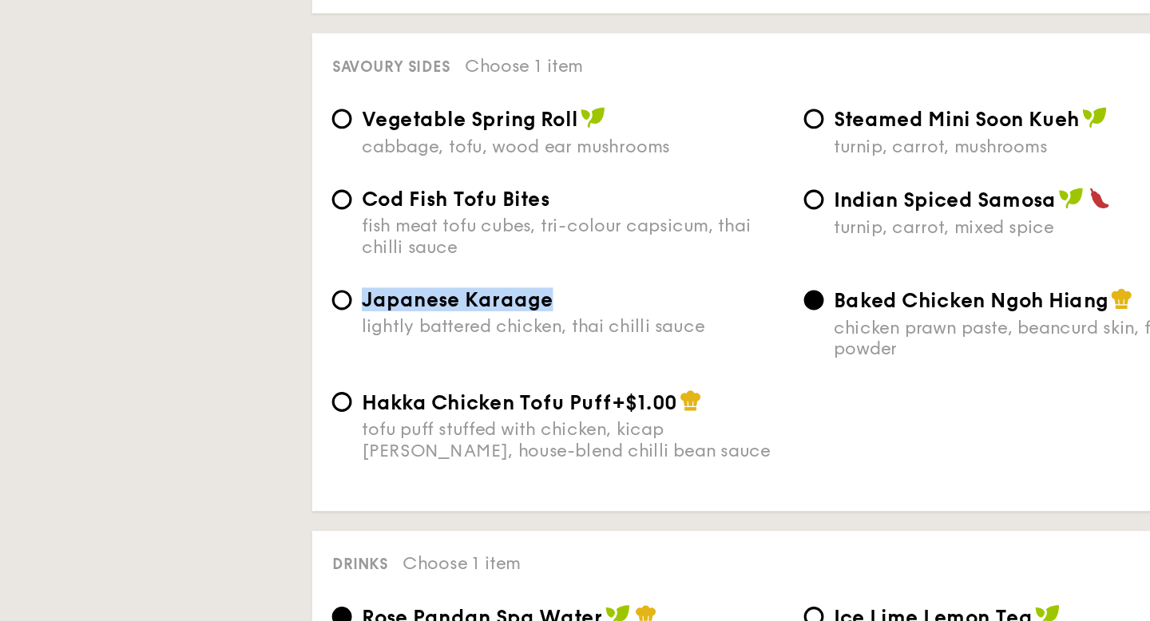
drag, startPoint x: 564, startPoint y: 319, endPoint x: 434, endPoint y: 317, distance: 129.3
click at [434, 317] on div "Japanese Karaage" at bounding box center [569, 310] width 271 height 15
copy span "Japanese Karaage"
click at [734, 434] on div "Hakka Chicken Tofu Puff +$1.00 tofu puff stuffed with chicken, kicap [PERSON_NA…" at bounding box center [712, 401] width 607 height 65
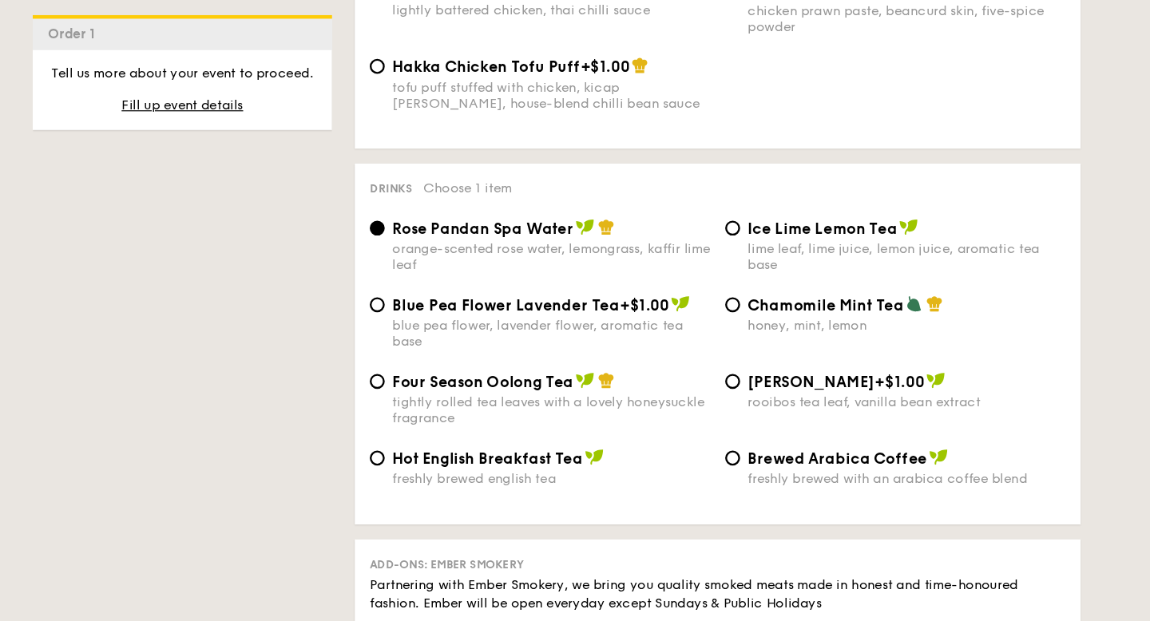
scroll to position [2989, 0]
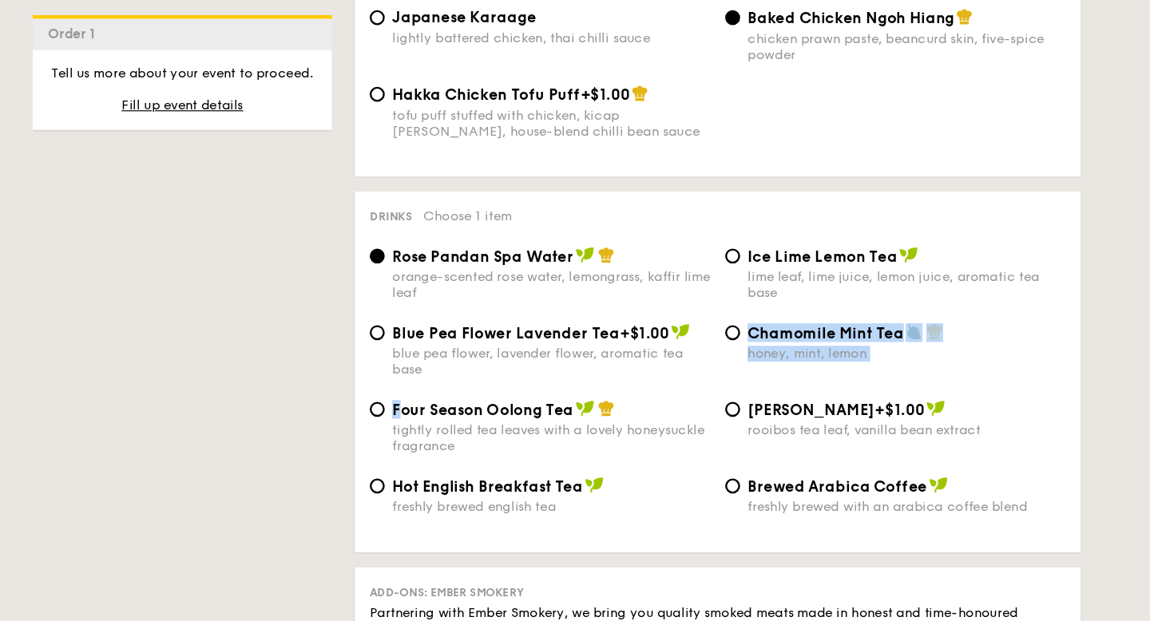
drag, startPoint x: 438, startPoint y: 363, endPoint x: 549, endPoint y: 349, distance: 111.9
click at [549, 349] on div "Rose Pandan Spa Water orange-scented rose water, lemongrass, kaffir lime leaf I…" at bounding box center [712, 335] width 594 height 248
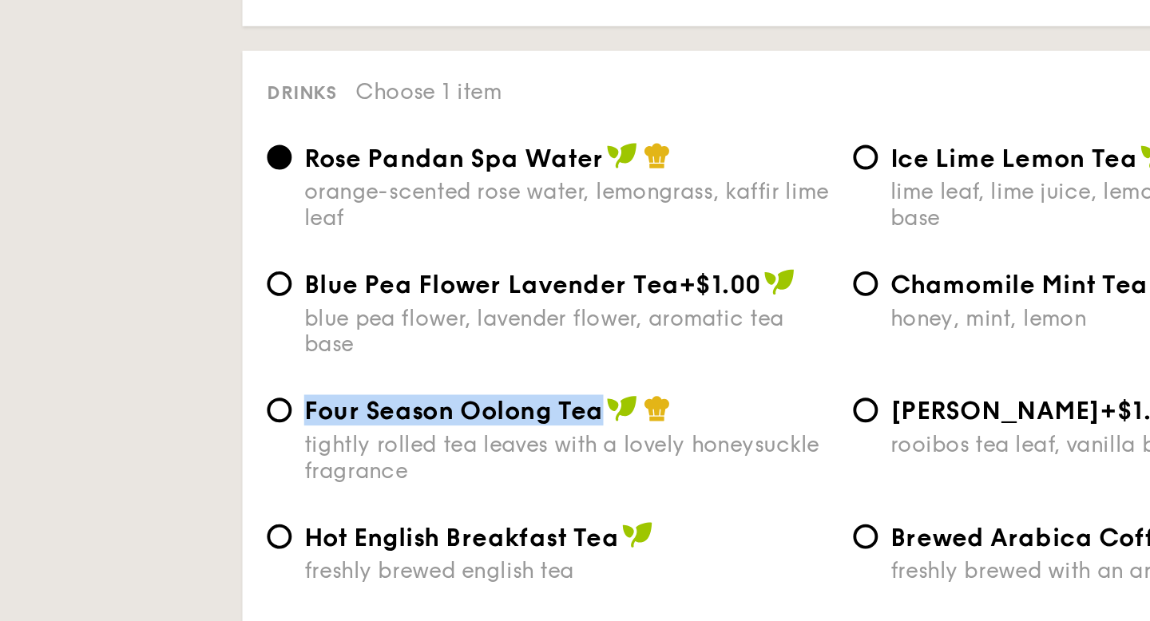
drag, startPoint x: 437, startPoint y: 362, endPoint x: 587, endPoint y: 357, distance: 150.2
click at [587, 357] on span "Four Season Oolong Tea" at bounding box center [511, 349] width 155 height 15
